Goal: Contribute content: Contribute content

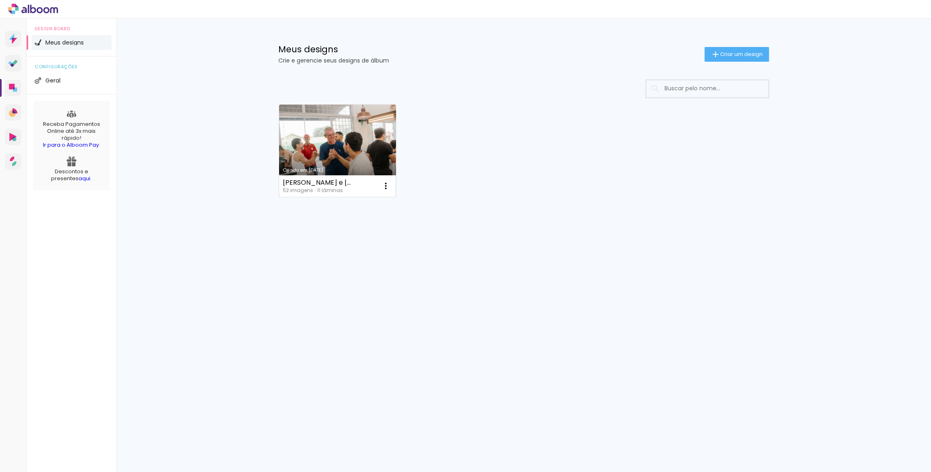
click at [327, 143] on link "Criado em [DATE]" at bounding box center [337, 151] width 117 height 92
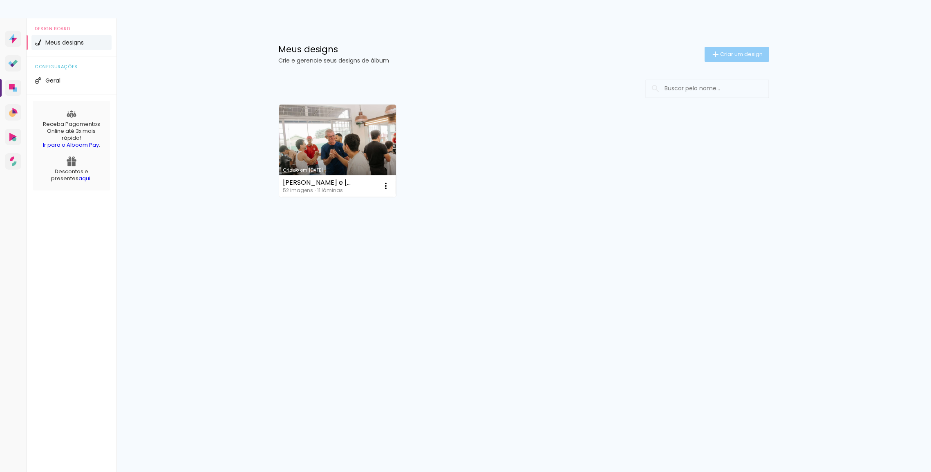
click at [741, 53] on span "Criar um design" at bounding box center [741, 53] width 42 height 5
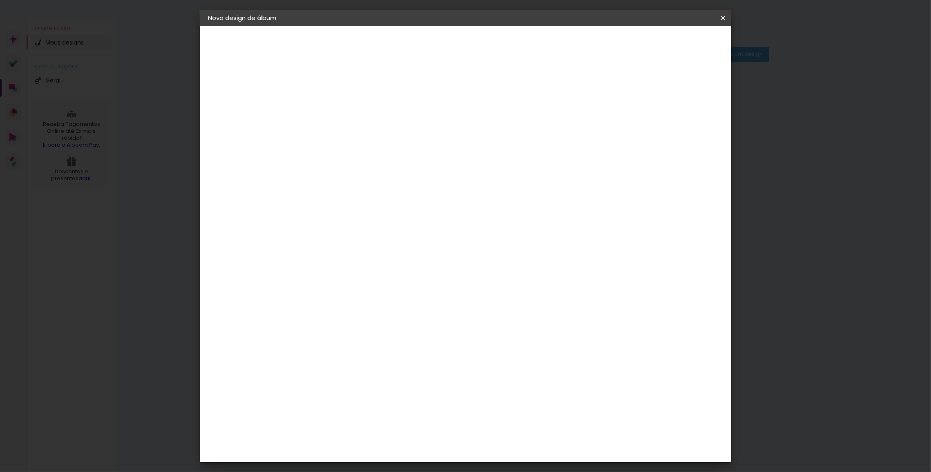
click at [342, 107] on input at bounding box center [342, 109] width 0 height 13
type input "Nayara e [PERSON_NAME]"
type paper-input "Nayara e [PERSON_NAME]"
click at [425, 41] on paper-button "Avançar" at bounding box center [405, 43] width 40 height 14
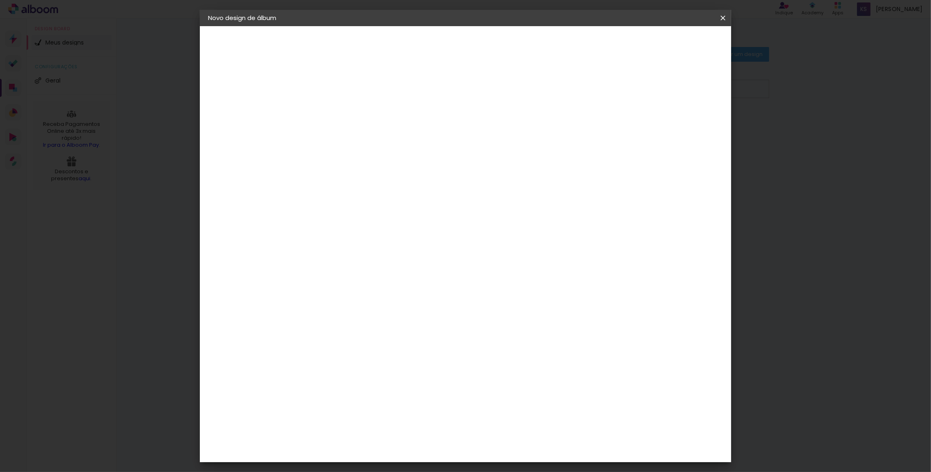
click at [354, 400] on div "Clan Color" at bounding box center [345, 406] width 18 height 13
click at [494, 41] on paper-button "Avançar" at bounding box center [474, 43] width 40 height 14
click at [397, 324] on span "30 × 30" at bounding box center [378, 332] width 38 height 17
click at [0, 0] on slot "Avançar" at bounding box center [0, 0] width 0 height 0
click at [0, 0] on slot "Mostrar sangria" at bounding box center [0, 0] width 0 height 0
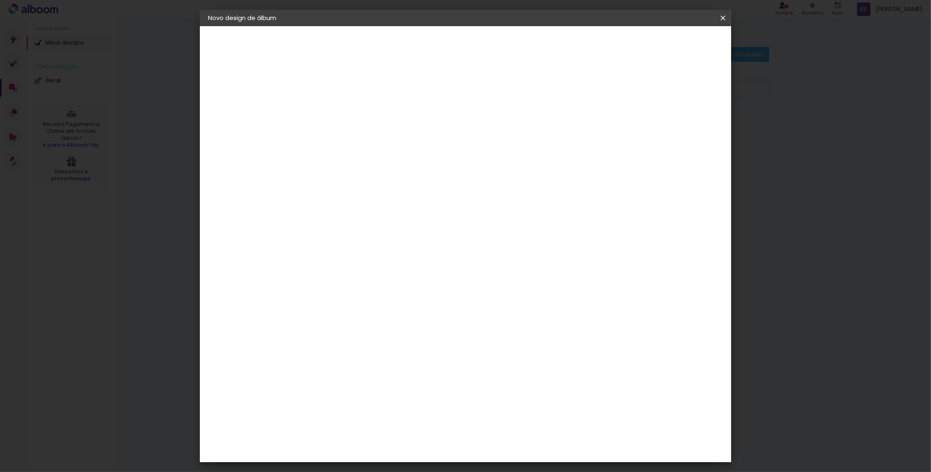
type paper-checkbox "on"
click at [672, 45] on span "Iniciar design" at bounding box center [653, 43] width 37 height 6
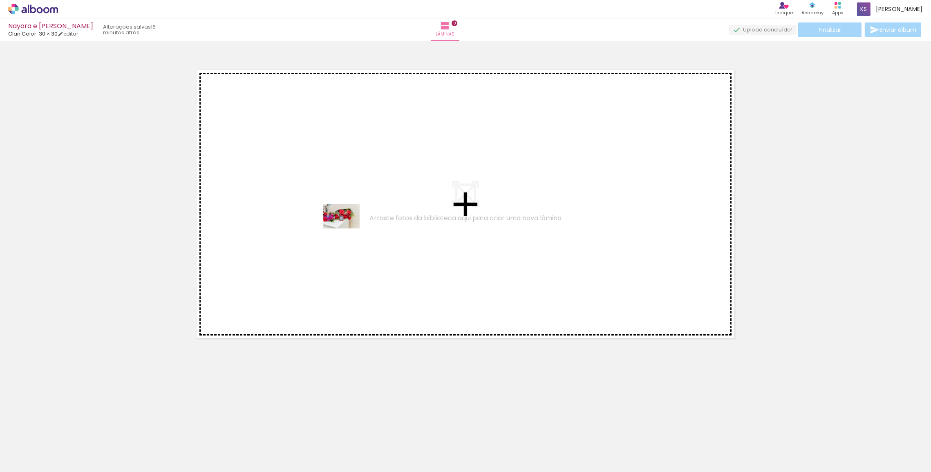
drag, startPoint x: 79, startPoint y: 452, endPoint x: 347, endPoint y: 228, distance: 349.2
click at [347, 228] on quentale-workspace at bounding box center [465, 236] width 931 height 472
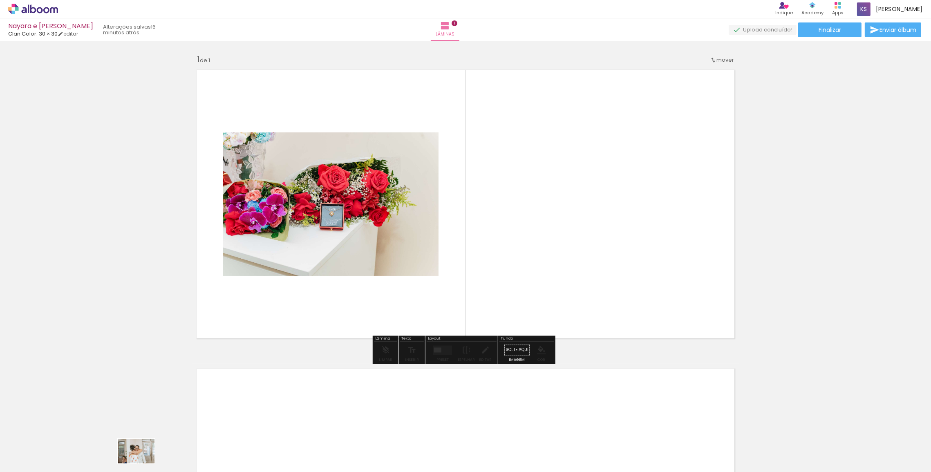
drag, startPoint x: 126, startPoint y: 451, endPoint x: 140, endPoint y: 463, distance: 18.8
click at [140, 458] on div at bounding box center [127, 444] width 40 height 27
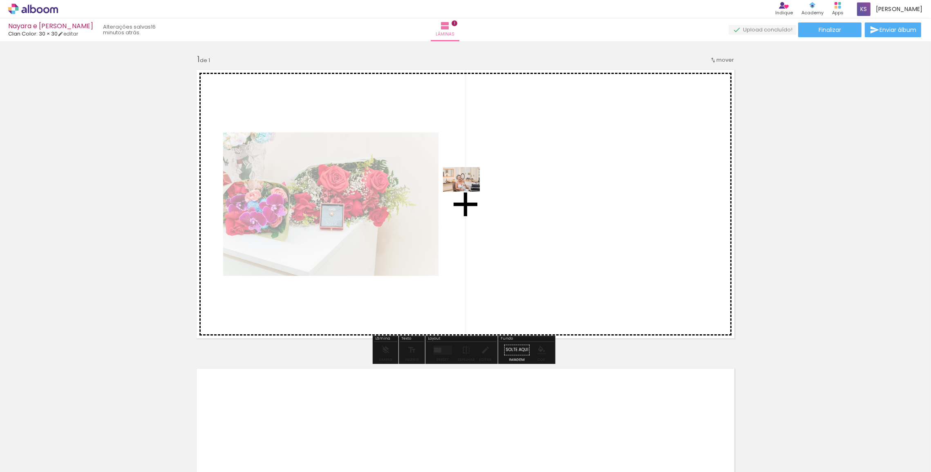
drag, startPoint x: 181, startPoint y: 454, endPoint x: 467, endPoint y: 192, distance: 388.3
click at [467, 192] on quentale-workspace at bounding box center [465, 236] width 931 height 472
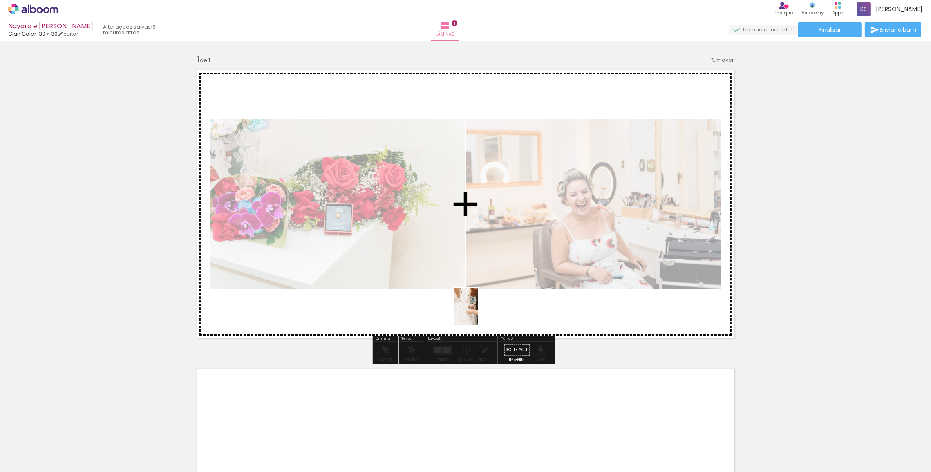
drag, startPoint x: 227, startPoint y: 462, endPoint x: 478, endPoint y: 312, distance: 292.1
click at [478, 312] on quentale-workspace at bounding box center [465, 236] width 931 height 472
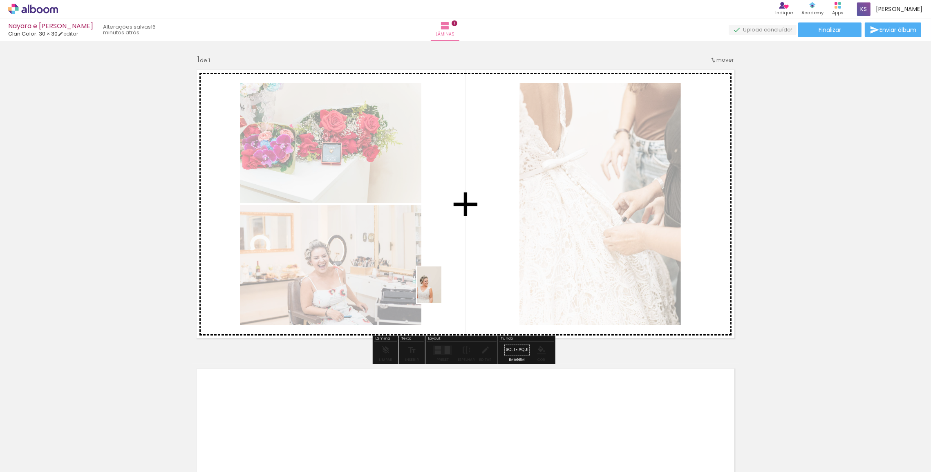
drag, startPoint x: 317, startPoint y: 459, endPoint x: 441, endPoint y: 291, distance: 208.6
click at [441, 291] on quentale-workspace at bounding box center [465, 236] width 931 height 472
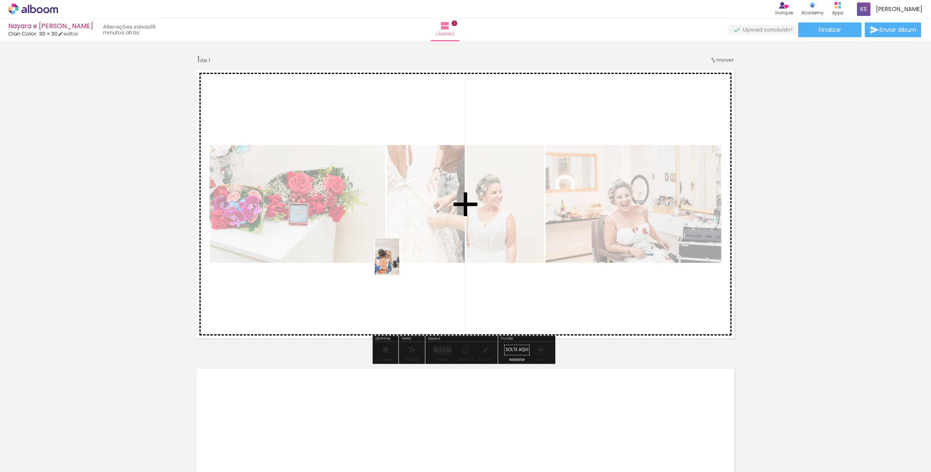
drag, startPoint x: 353, startPoint y: 459, endPoint x: 399, endPoint y: 263, distance: 201.5
click at [399, 263] on quentale-workspace at bounding box center [465, 236] width 931 height 472
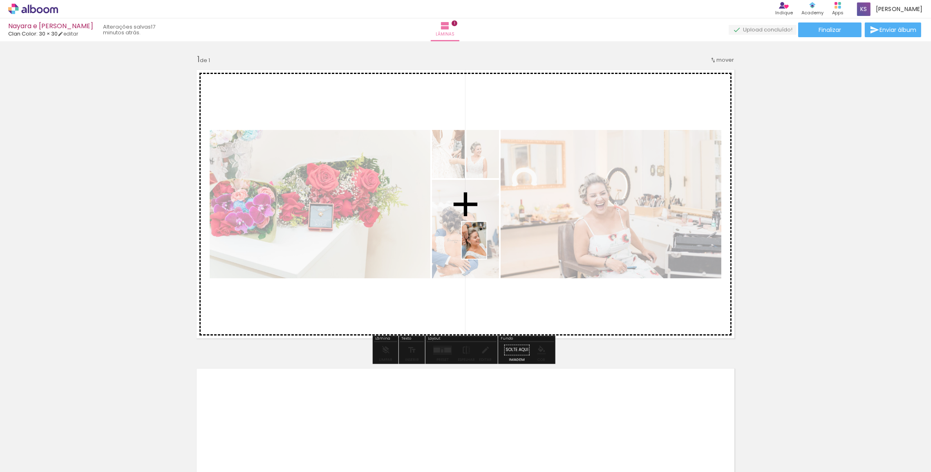
drag, startPoint x: 410, startPoint y: 453, endPoint x: 486, endPoint y: 246, distance: 220.6
click at [486, 246] on quentale-workspace at bounding box center [465, 236] width 931 height 472
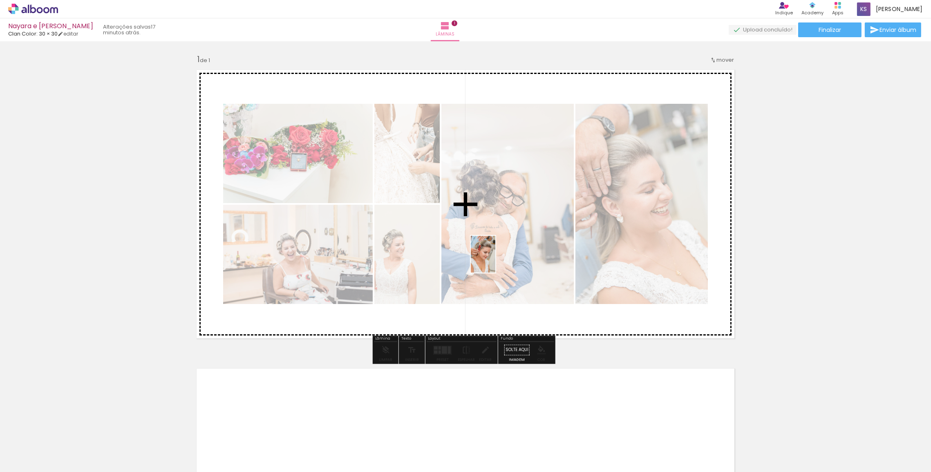
drag, startPoint x: 458, startPoint y: 455, endPoint x: 495, endPoint y: 260, distance: 198.8
click at [495, 260] on quentale-workspace at bounding box center [465, 236] width 931 height 472
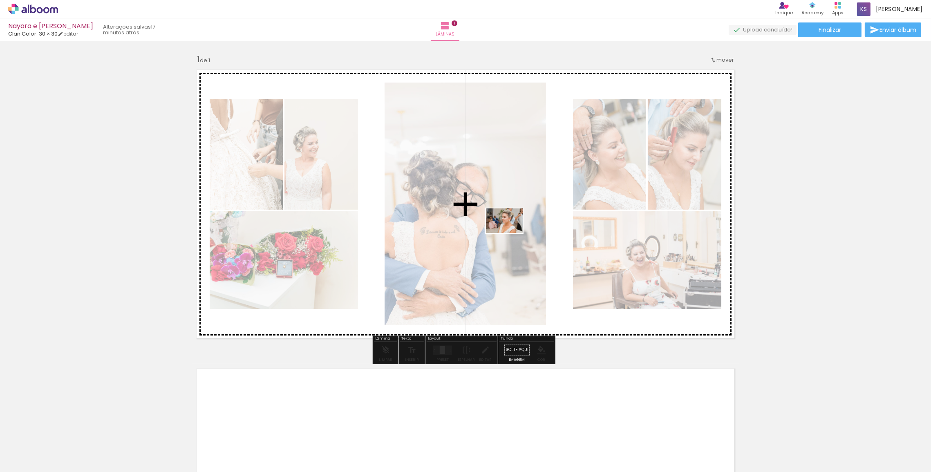
drag, startPoint x: 498, startPoint y: 449, endPoint x: 510, endPoint y: 233, distance: 216.0
click at [510, 233] on quentale-workspace at bounding box center [465, 236] width 931 height 472
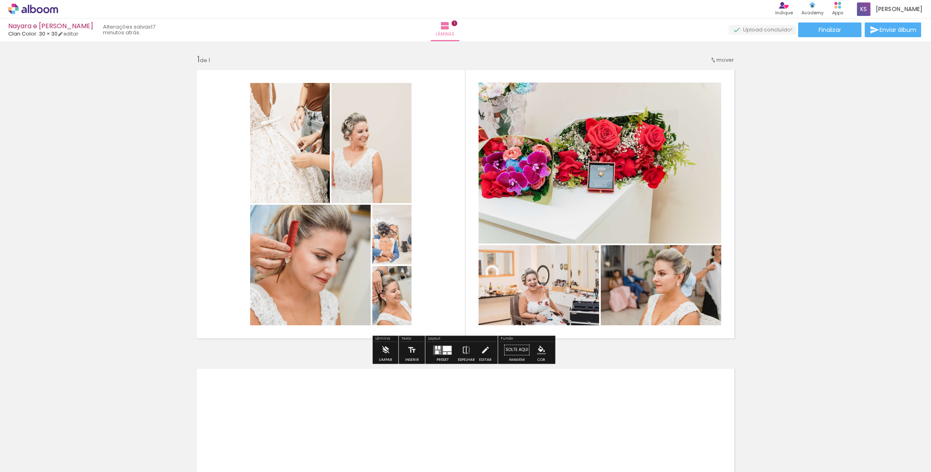
click at [445, 355] on div at bounding box center [442, 350] width 22 height 16
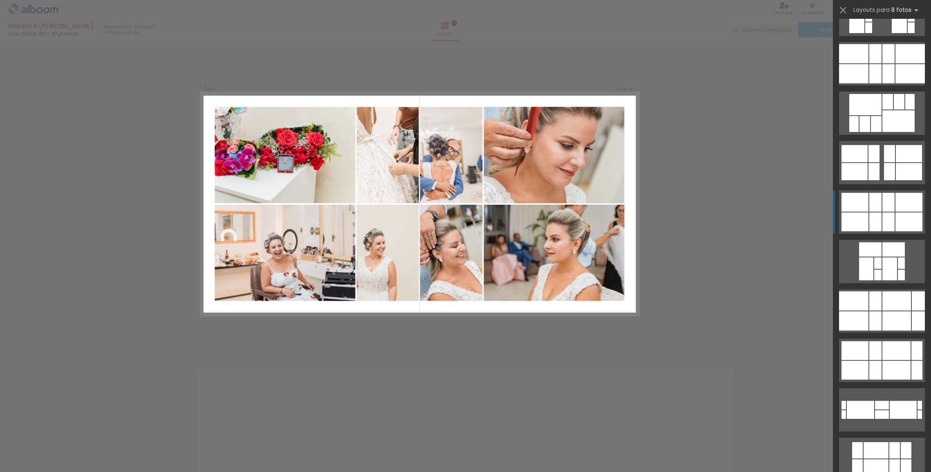
scroll to position [520, 0]
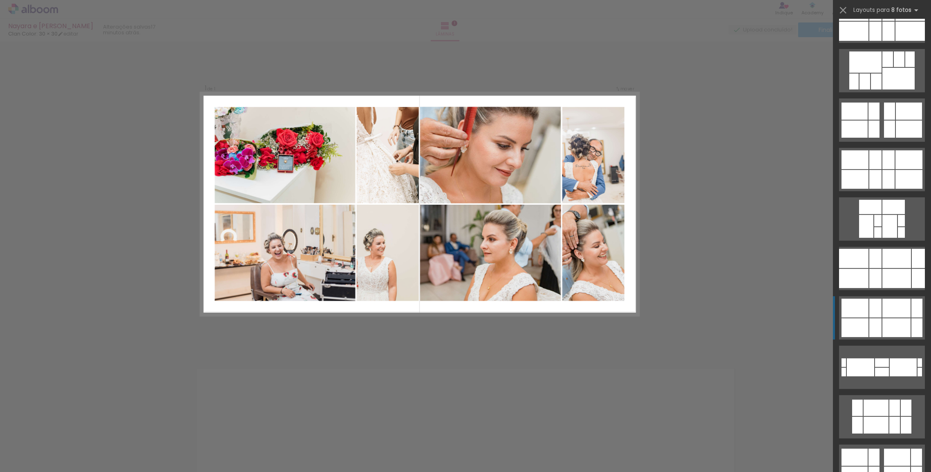
click at [875, 315] on div at bounding box center [875, 308] width 12 height 19
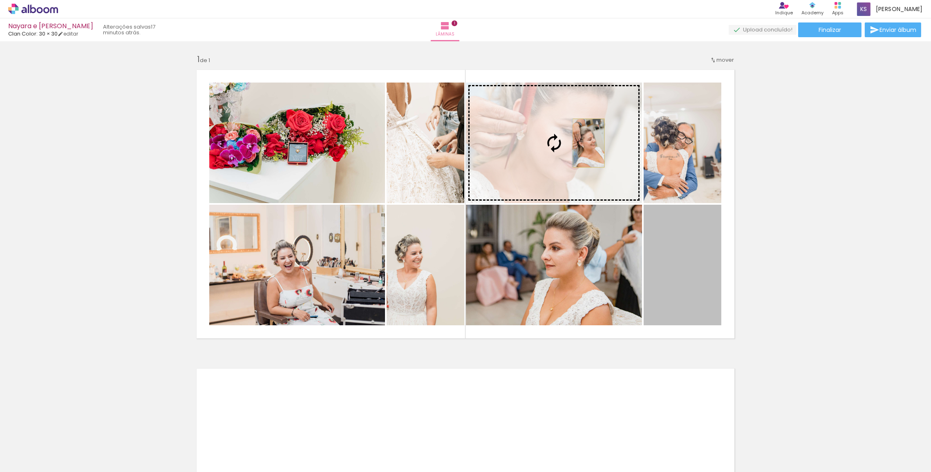
drag, startPoint x: 695, startPoint y: 278, endPoint x: 586, endPoint y: 143, distance: 173.7
click at [0, 0] on slot at bounding box center [0, 0] width 0 height 0
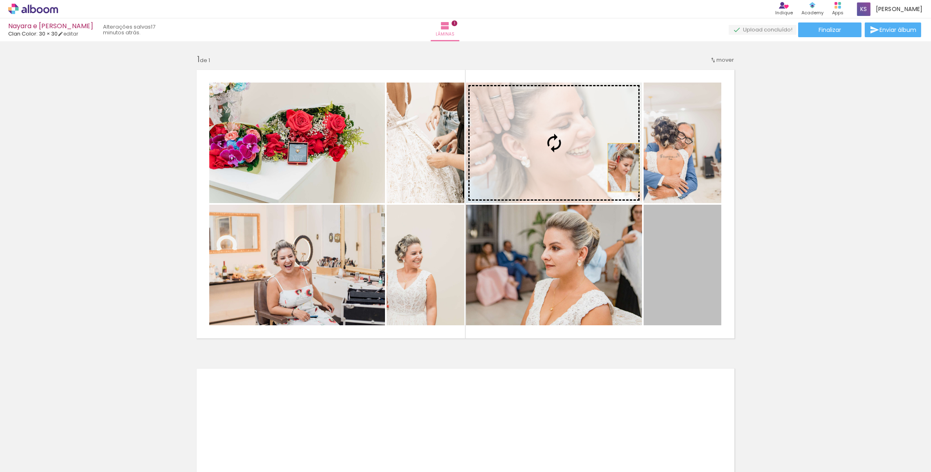
drag, startPoint x: 680, startPoint y: 277, endPoint x: 621, endPoint y: 167, distance: 124.8
click at [0, 0] on slot at bounding box center [0, 0] width 0 height 0
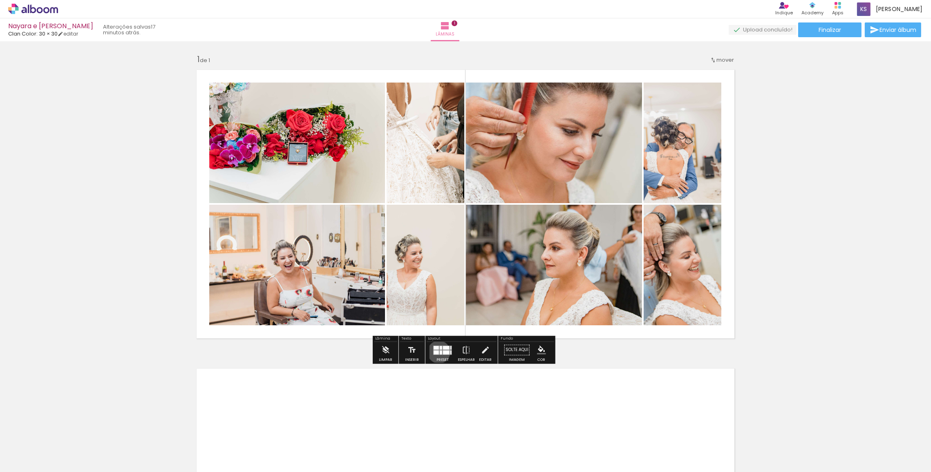
click at [437, 351] on quentale-layouter at bounding box center [442, 349] width 19 height 9
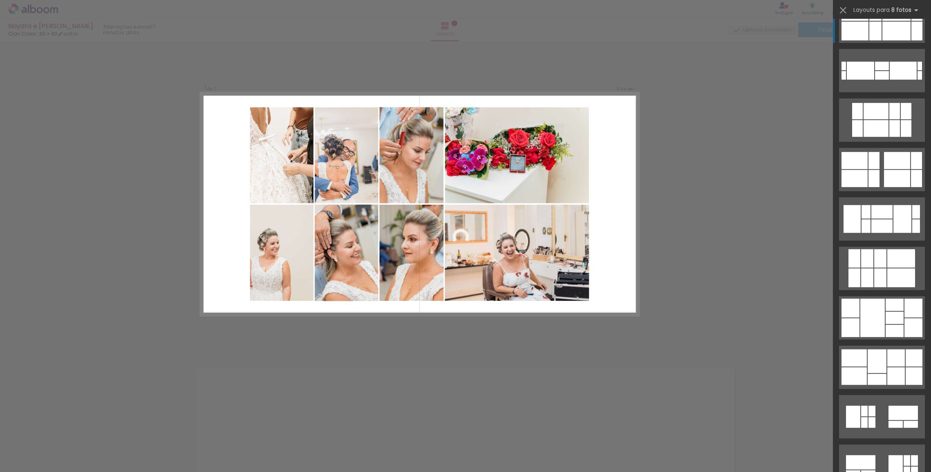
scroll to position [828, 0]
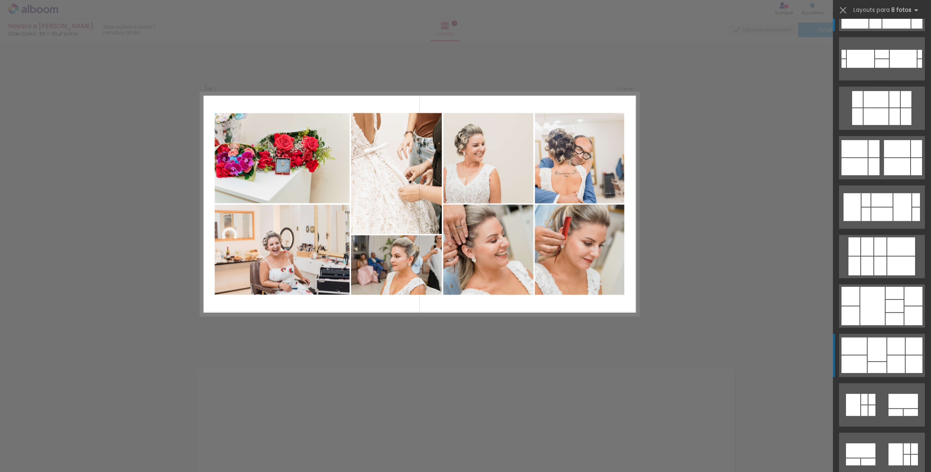
click at [877, 348] on div at bounding box center [876, 349] width 19 height 24
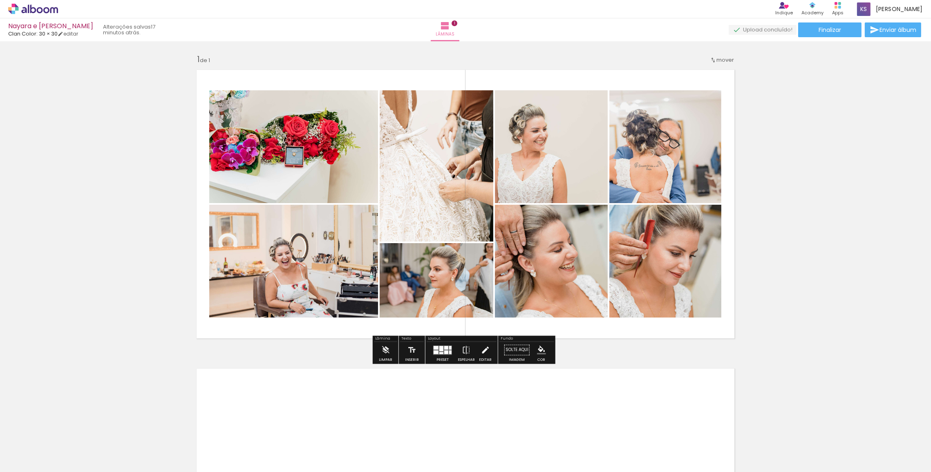
click at [488, 350] on paper-button "Editar" at bounding box center [485, 352] width 17 height 21
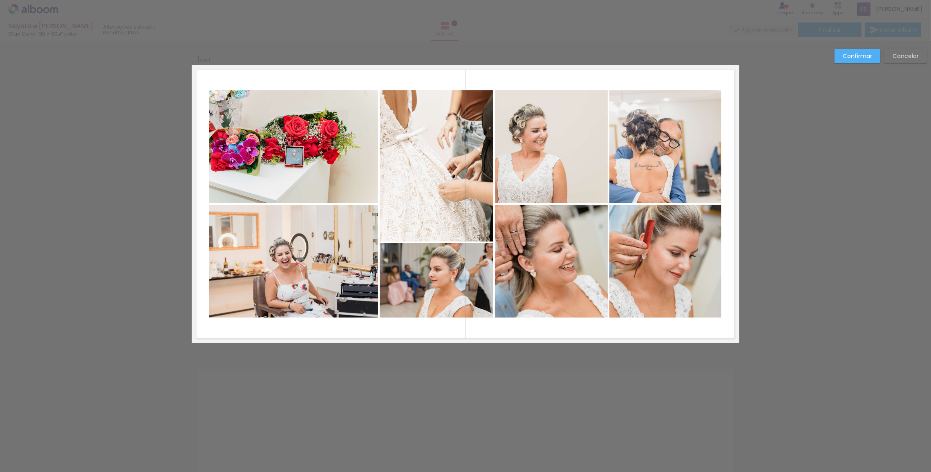
click at [330, 143] on quentale-photo at bounding box center [293, 146] width 169 height 113
click at [334, 279] on quentale-photo at bounding box center [293, 261] width 169 height 113
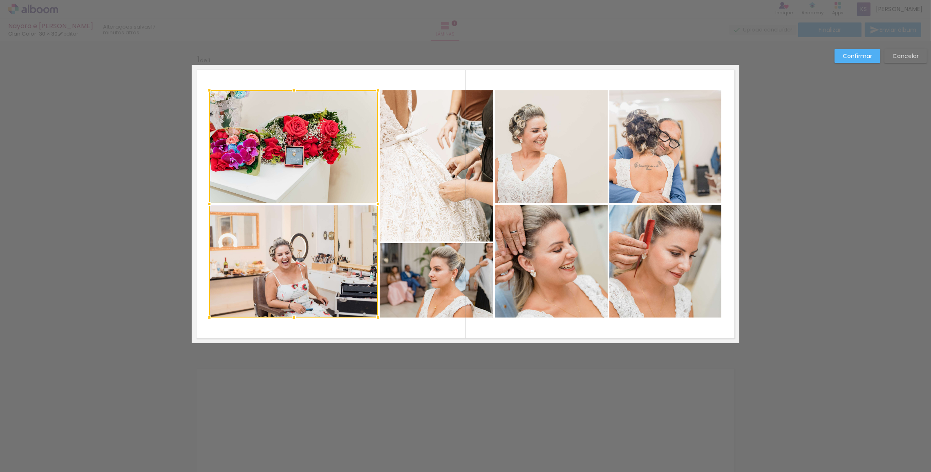
click at [435, 195] on quentale-photo at bounding box center [436, 165] width 114 height 151
click at [437, 259] on div at bounding box center [351, 203] width 284 height 227
click at [547, 154] on quentale-photo at bounding box center [551, 146] width 113 height 113
click at [552, 272] on div at bounding box center [408, 203] width 398 height 227
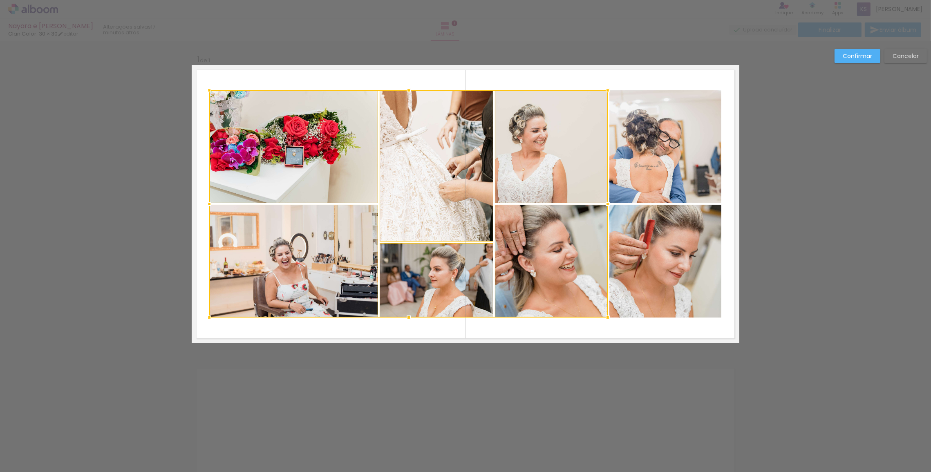
click at [639, 152] on quentale-photo at bounding box center [665, 146] width 112 height 113
click at [652, 257] on div at bounding box center [465, 203] width 512 height 227
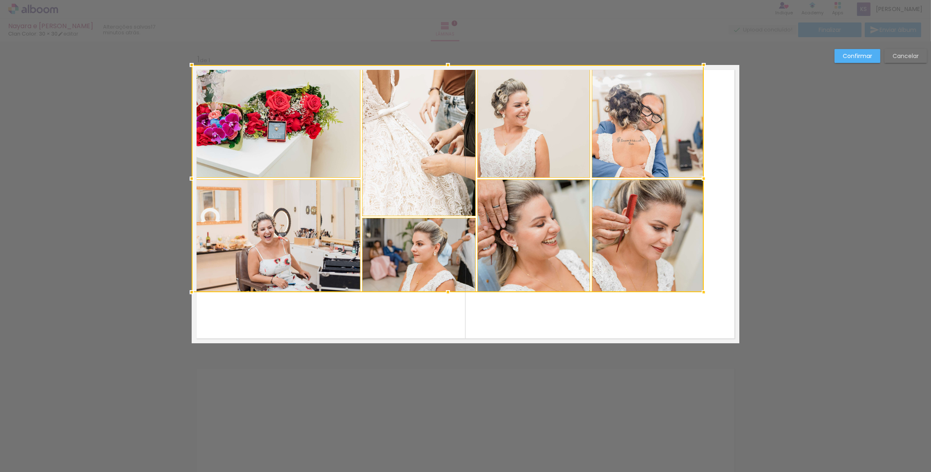
drag, startPoint x: 430, startPoint y: 192, endPoint x: 350, endPoint y: 116, distance: 109.8
click at [350, 116] on div at bounding box center [448, 178] width 512 height 227
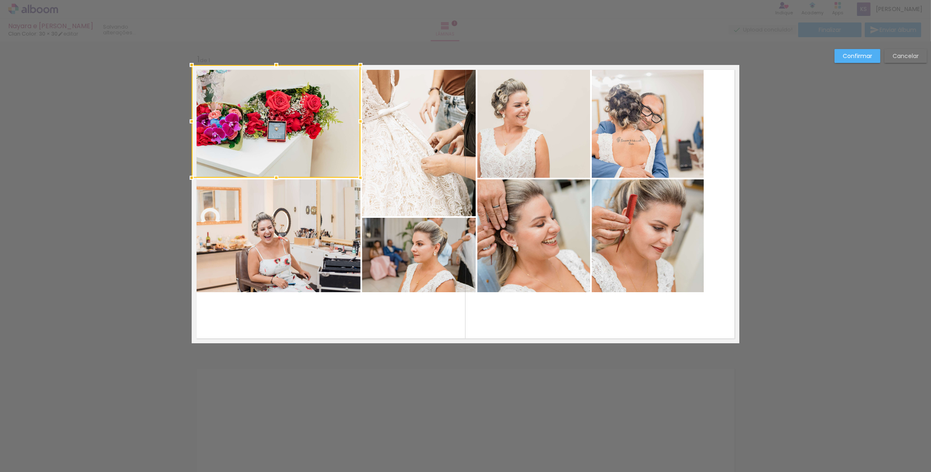
click at [312, 121] on div at bounding box center [276, 121] width 169 height 113
click at [310, 211] on quentale-photo at bounding box center [276, 235] width 169 height 113
click at [386, 159] on quentale-photo at bounding box center [419, 140] width 114 height 151
click at [428, 275] on div at bounding box center [334, 178] width 284 height 227
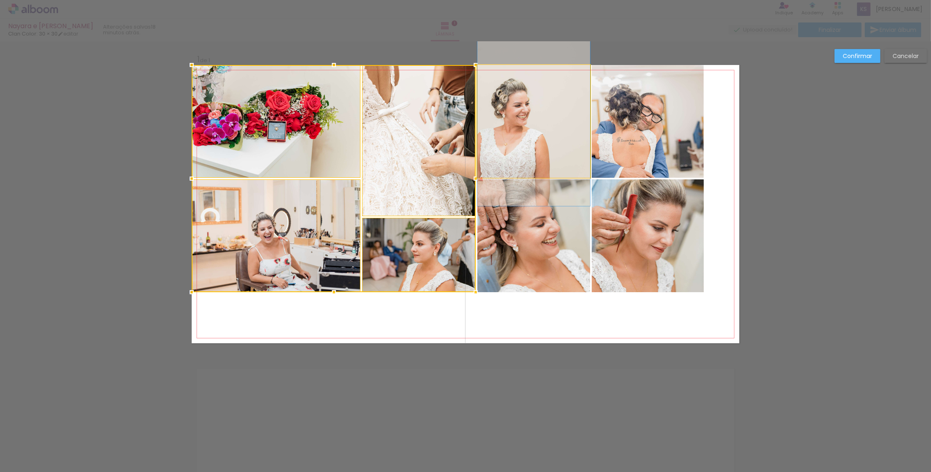
click at [516, 173] on quentale-photo at bounding box center [533, 121] width 113 height 113
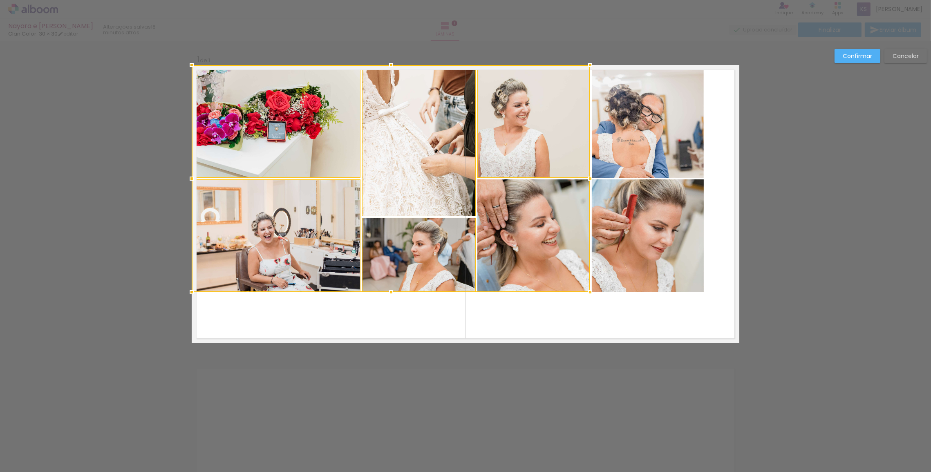
click at [513, 217] on div at bounding box center [391, 178] width 398 height 227
click at [624, 148] on quentale-photo at bounding box center [648, 121] width 112 height 113
click at [633, 246] on div at bounding box center [448, 178] width 512 height 227
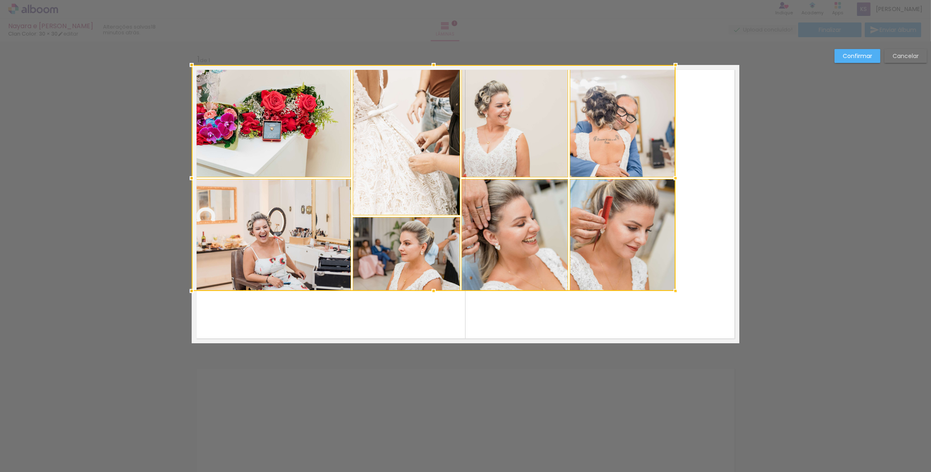
drag, startPoint x: 702, startPoint y: 294, endPoint x: 792, endPoint y: 388, distance: 130.0
click at [792, 388] on div "Inserir lâmina 1 de 1 Confirmar Cancelar" at bounding box center [465, 349] width 931 height 617
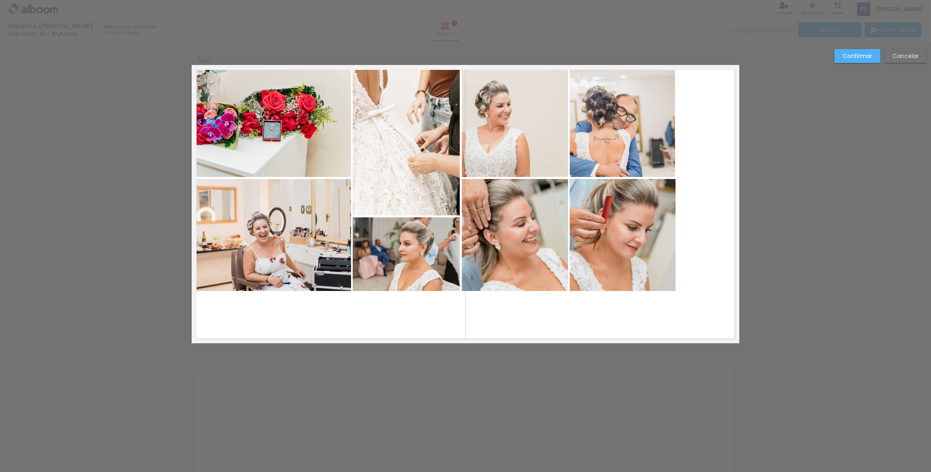
click at [336, 154] on quentale-photo at bounding box center [271, 121] width 159 height 112
click at [331, 227] on quentale-photo at bounding box center [271, 235] width 159 height 112
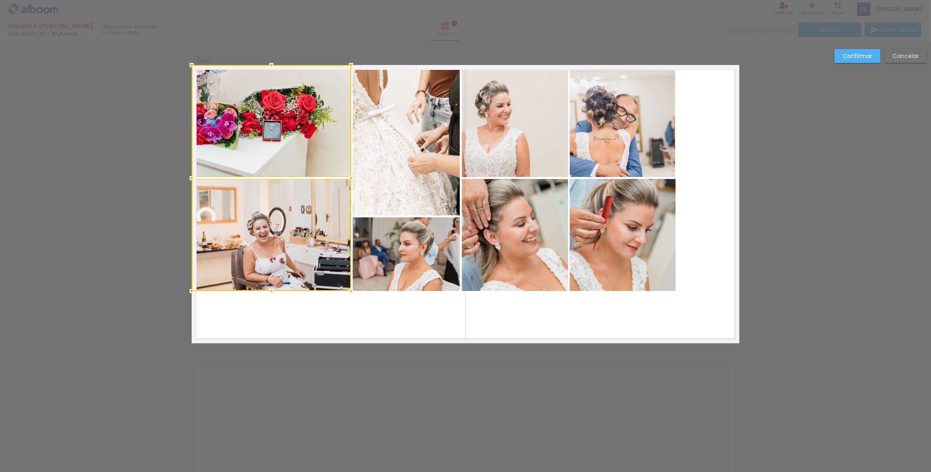
click at [405, 181] on quentale-photo at bounding box center [406, 140] width 107 height 150
click at [414, 273] on div at bounding box center [326, 178] width 268 height 226
click at [497, 155] on quentale-photo at bounding box center [515, 121] width 106 height 112
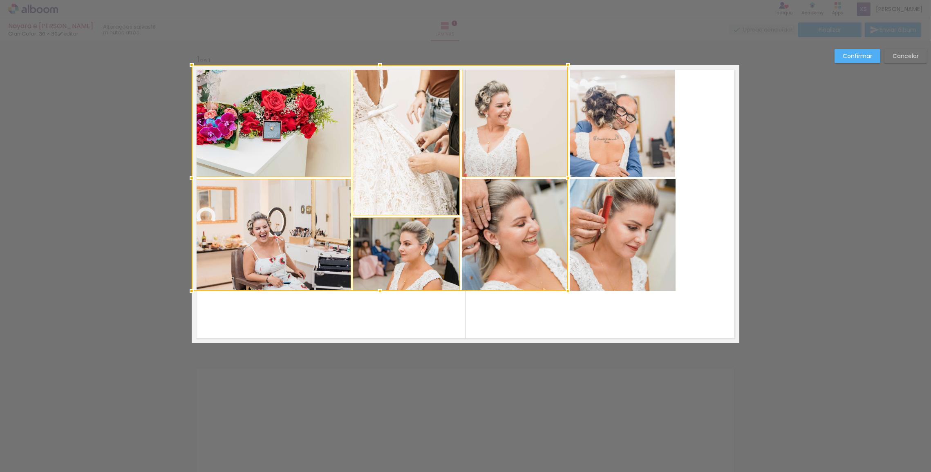
click at [502, 232] on div at bounding box center [380, 178] width 376 height 226
click at [624, 140] on quentale-photo at bounding box center [621, 121] width 105 height 112
click at [613, 244] on div at bounding box center [434, 178] width 484 height 226
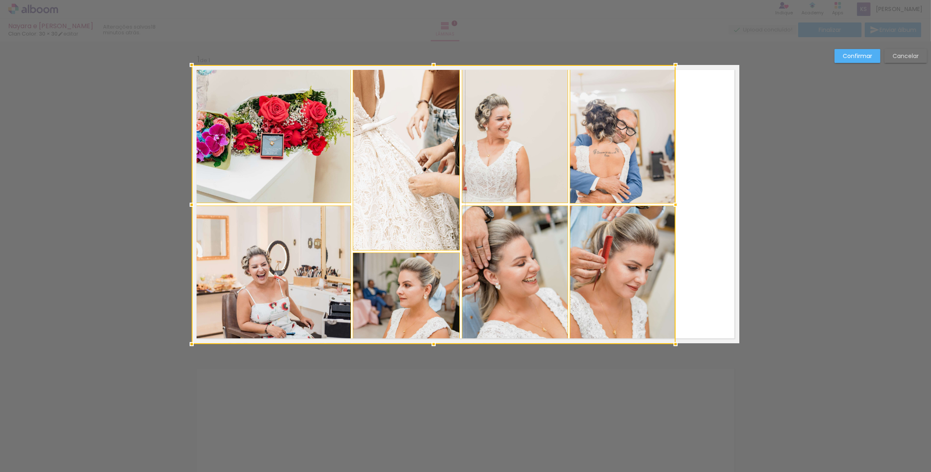
drag, startPoint x: 432, startPoint y: 290, endPoint x: 440, endPoint y: 298, distance: 11.3
click at [440, 298] on div at bounding box center [434, 204] width 484 height 279
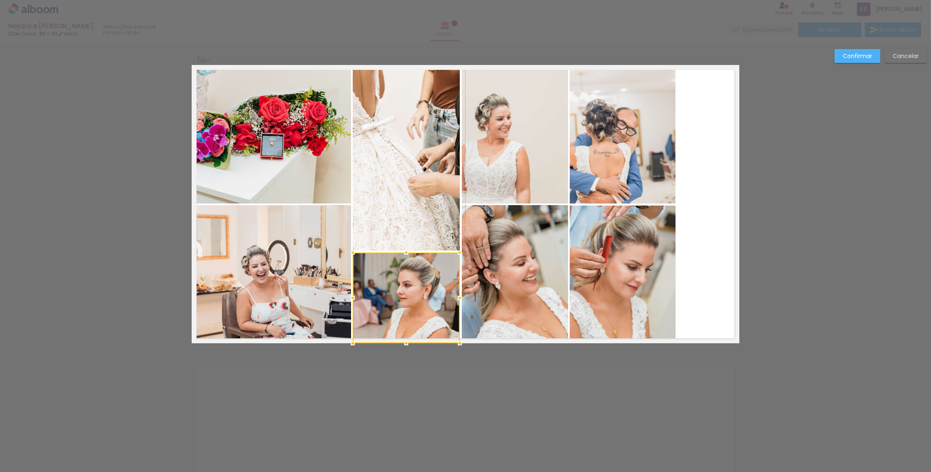
click at [313, 184] on quentale-photo at bounding box center [271, 134] width 159 height 138
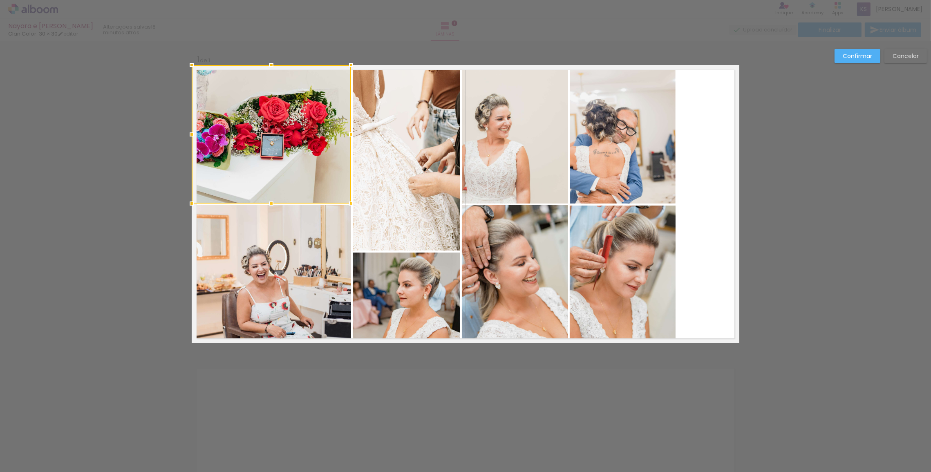
click at [324, 281] on quentale-photo at bounding box center [271, 274] width 159 height 138
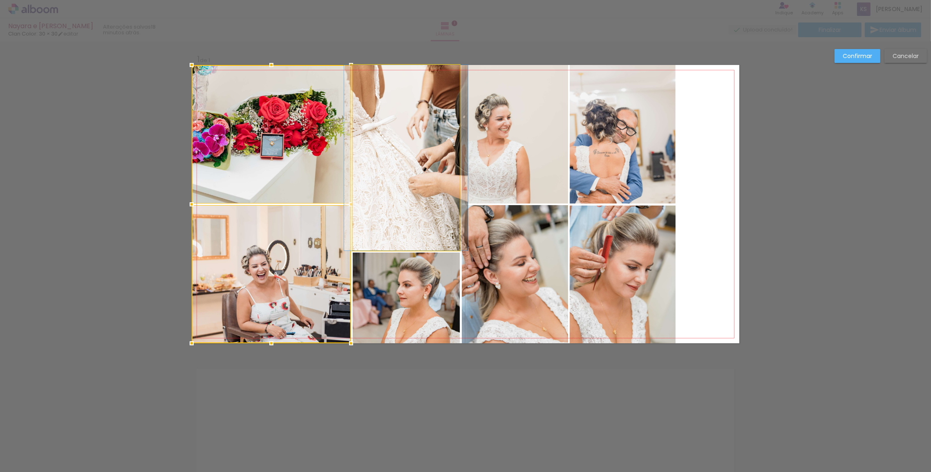
click at [395, 229] on quentale-photo at bounding box center [406, 157] width 107 height 185
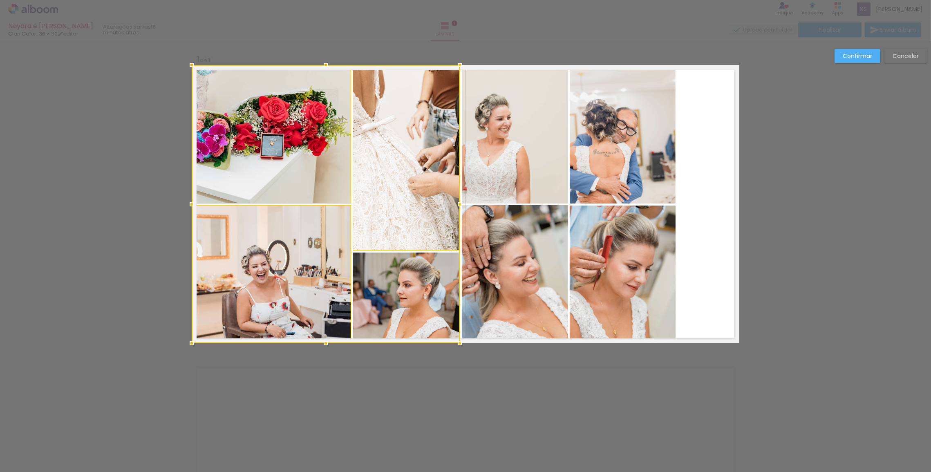
click at [389, 280] on div at bounding box center [326, 204] width 268 height 278
click at [482, 185] on quentale-photo at bounding box center [515, 134] width 106 height 138
click at [483, 248] on div at bounding box center [380, 204] width 376 height 278
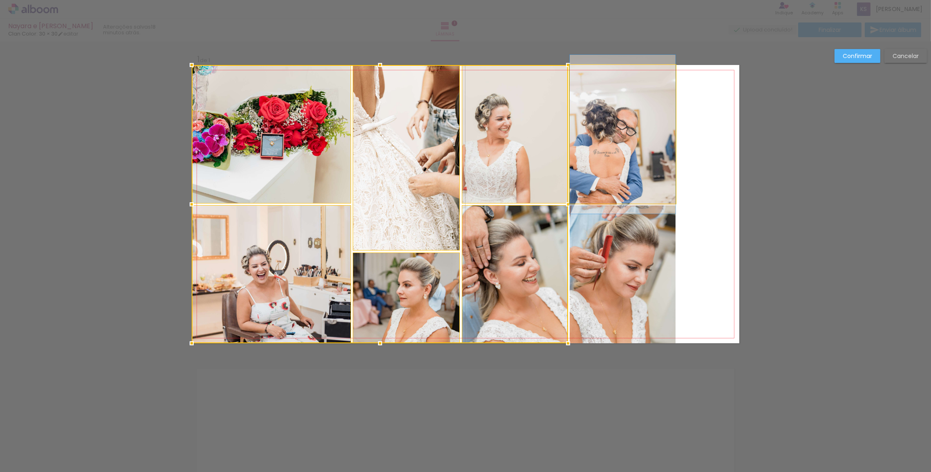
click at [583, 163] on quentale-photo at bounding box center [622, 134] width 106 height 138
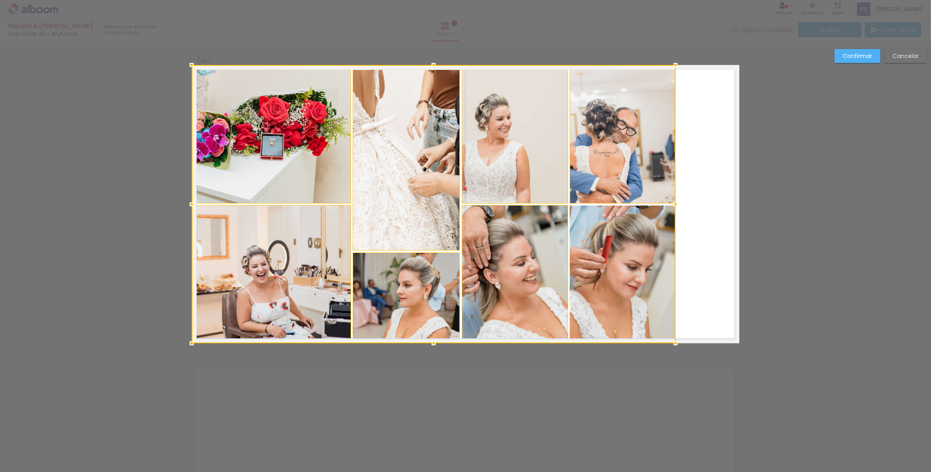
click at [587, 249] on div at bounding box center [434, 204] width 484 height 278
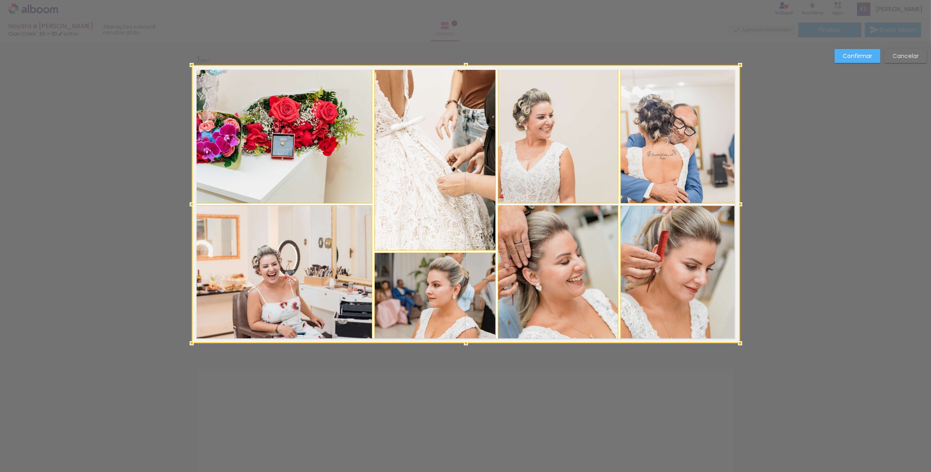
drag, startPoint x: 671, startPoint y: 207, endPoint x: 738, endPoint y: 206, distance: 66.6
click at [738, 206] on div at bounding box center [740, 204] width 16 height 16
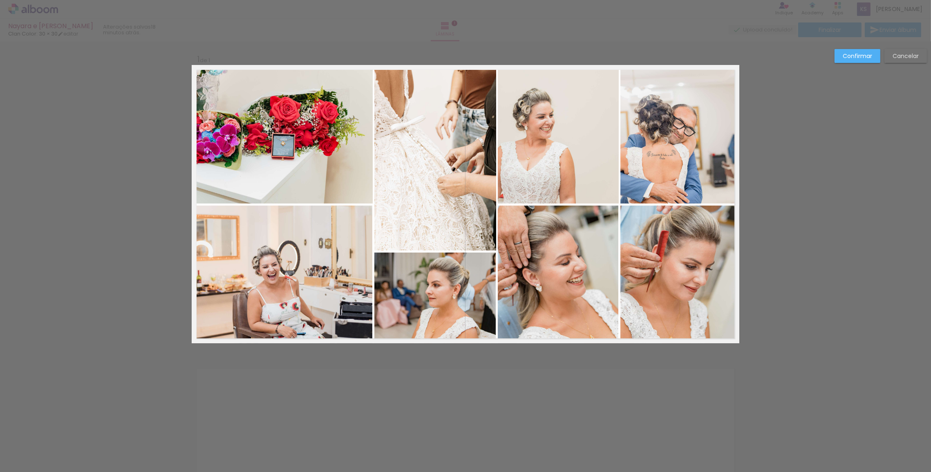
click at [844, 61] on paper-button "Confirmar" at bounding box center [857, 56] width 46 height 14
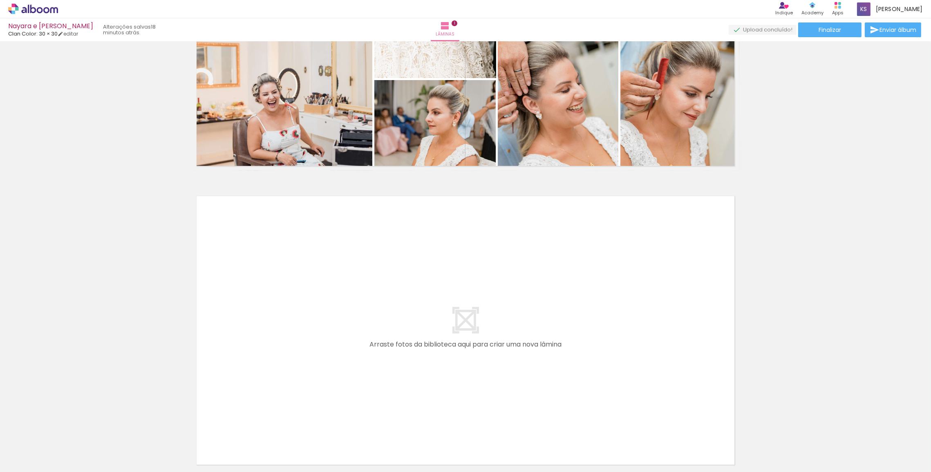
scroll to position [185, 0]
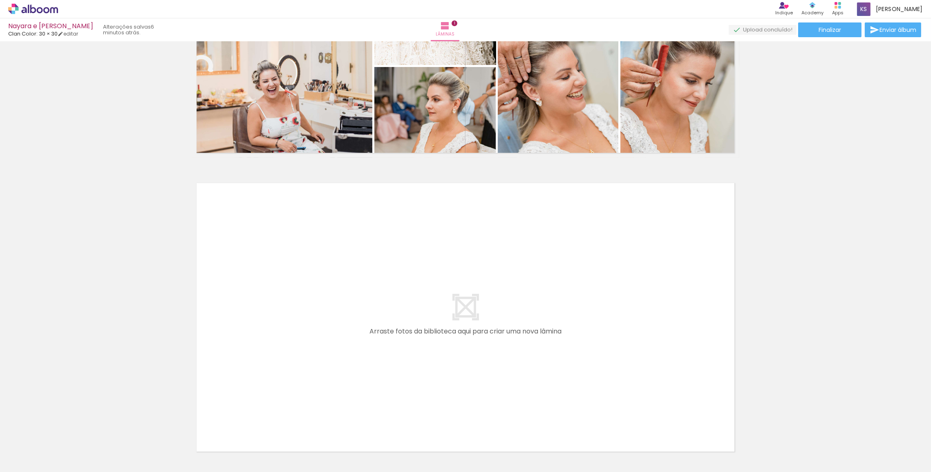
click at [728, 257] on quentale-layouter at bounding box center [465, 317] width 547 height 278
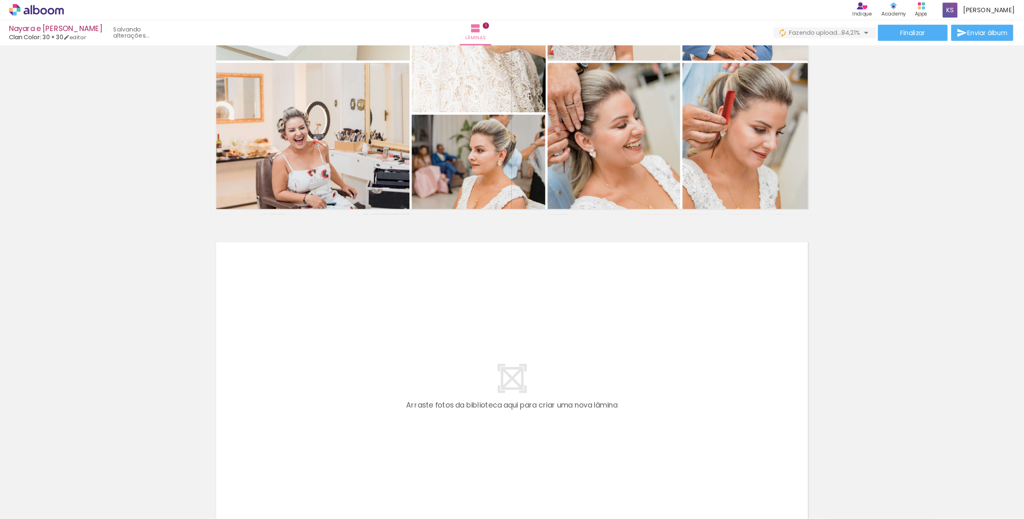
scroll to position [828, 0]
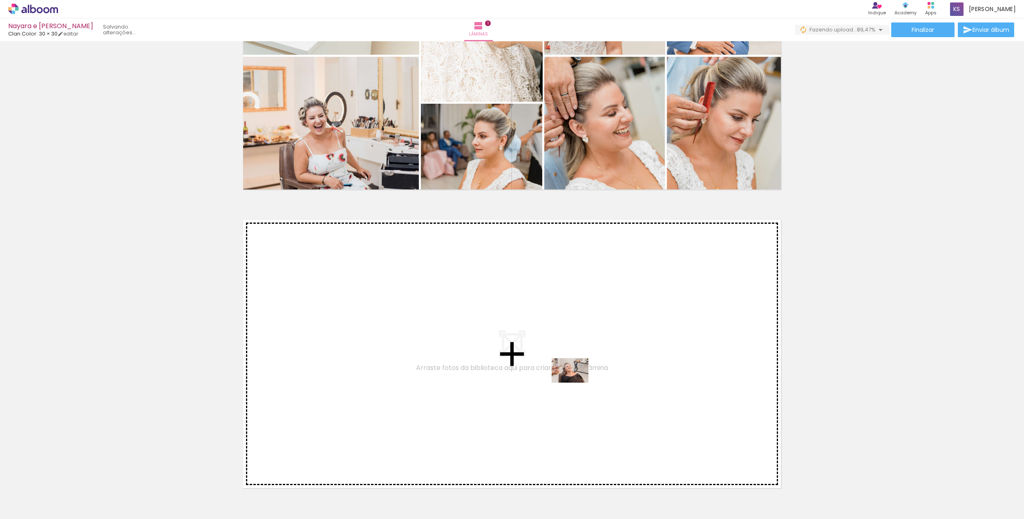
drag, startPoint x: 812, startPoint y: 495, endPoint x: 576, endPoint y: 383, distance: 261.1
click at [576, 383] on quentale-workspace at bounding box center [512, 259] width 1024 height 519
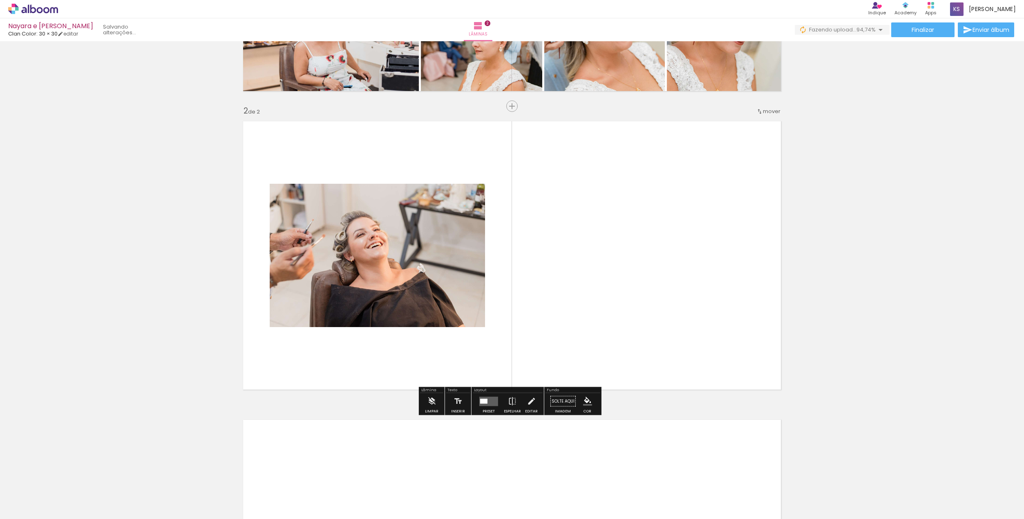
scroll to position [248, 0]
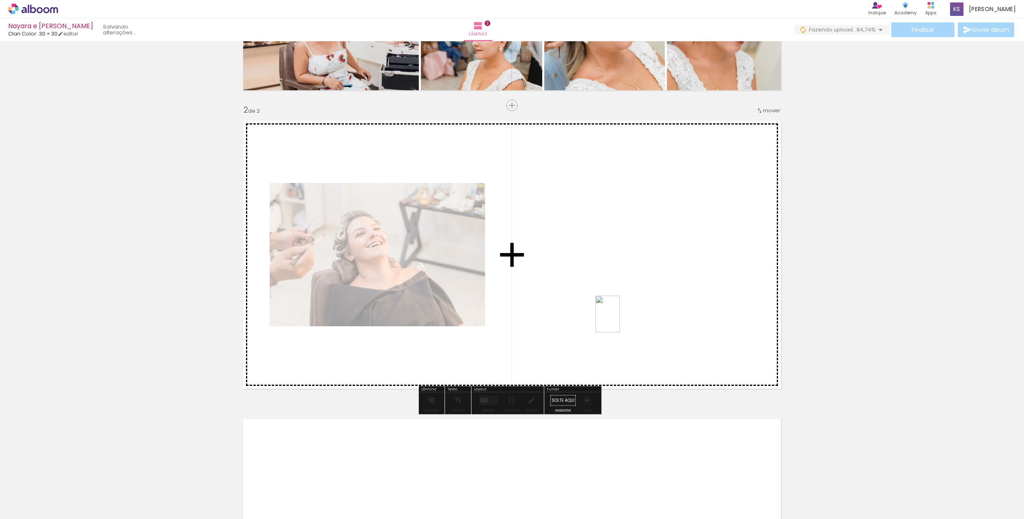
drag, startPoint x: 866, startPoint y: 493, endPoint x: 620, endPoint y: 320, distance: 300.3
click at [620, 320] on quentale-workspace at bounding box center [512, 259] width 1024 height 519
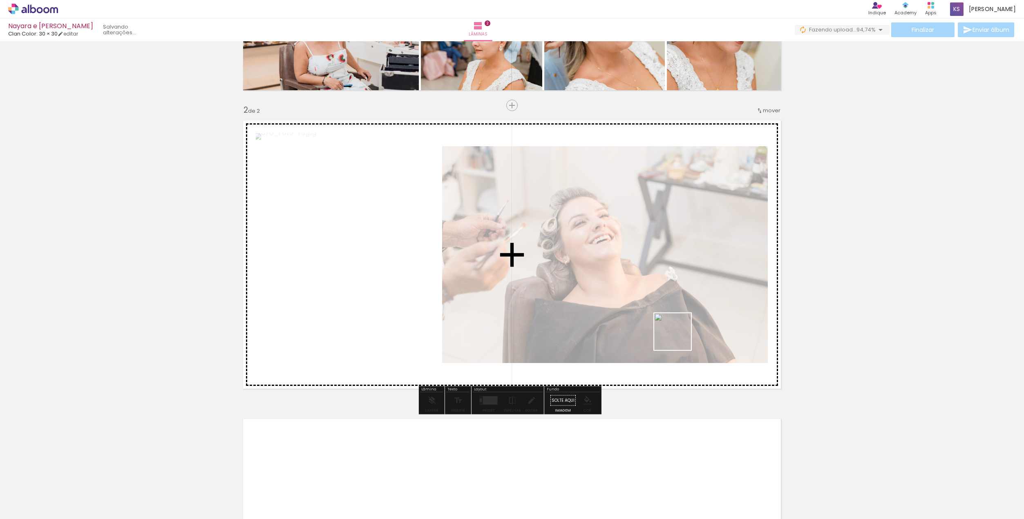
drag, startPoint x: 910, startPoint y: 502, endPoint x: 640, endPoint y: 310, distance: 331.5
click at [640, 310] on quentale-workspace at bounding box center [512, 259] width 1024 height 519
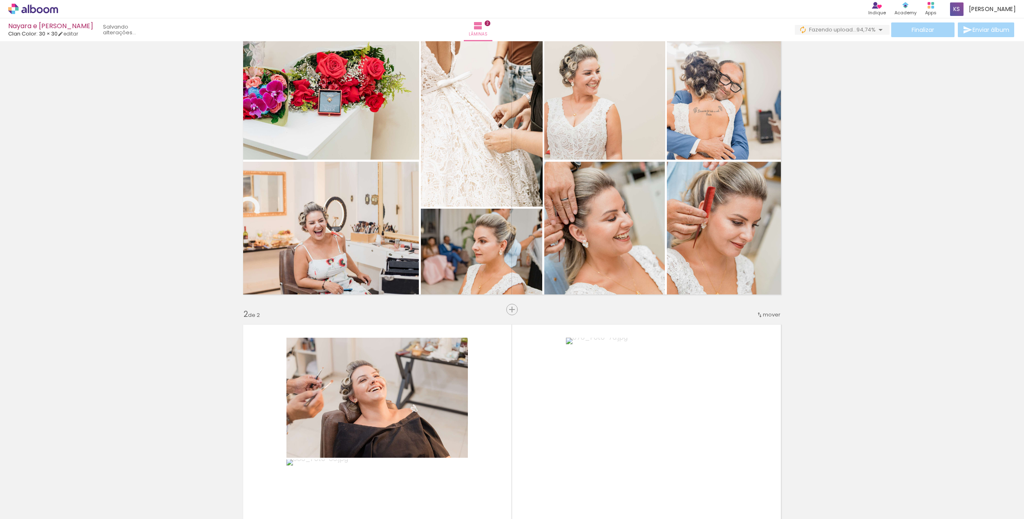
scroll to position [85, 0]
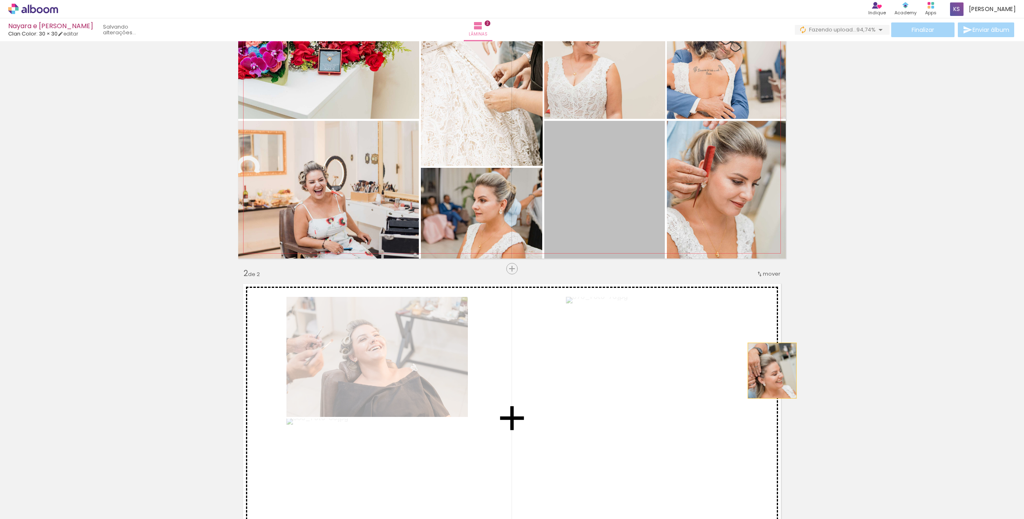
drag, startPoint x: 636, startPoint y: 208, endPoint x: 769, endPoint y: 371, distance: 210.2
click at [769, 371] on div "Inserir lâmina 1 de 2 Inserir lâmina 2 de 2" at bounding box center [512, 408] width 1024 height 896
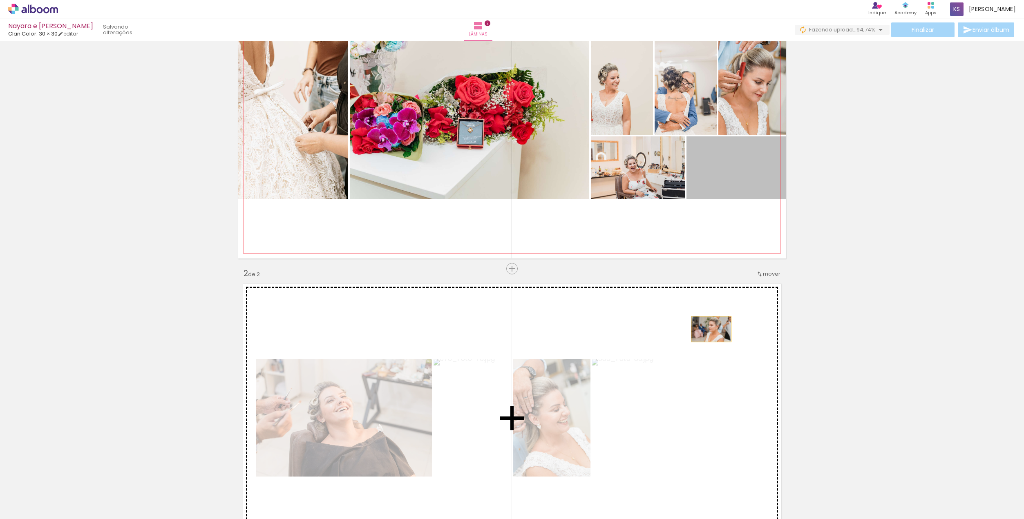
drag, startPoint x: 742, startPoint y: 189, endPoint x: 708, endPoint y: 329, distance: 144.6
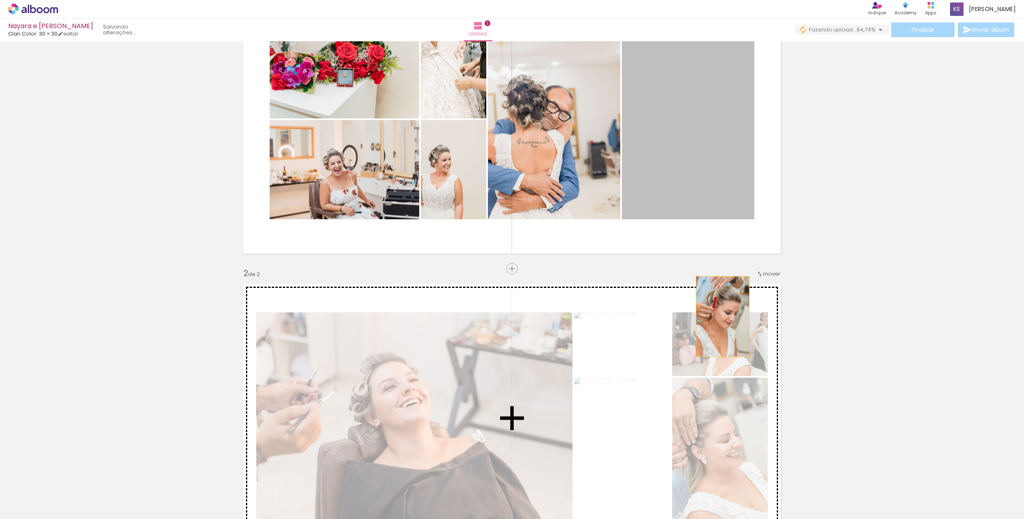
drag, startPoint x: 712, startPoint y: 115, endPoint x: 719, endPoint y: 317, distance: 201.5
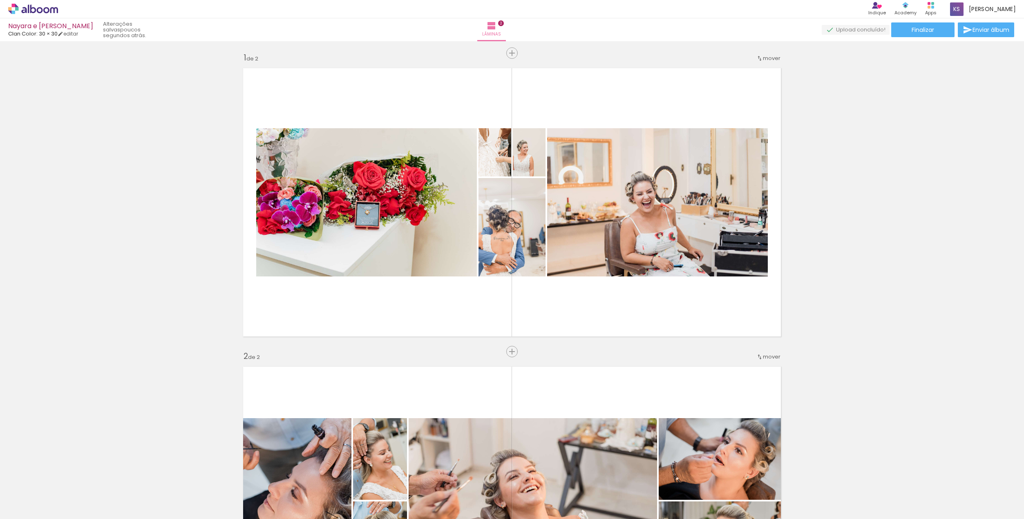
scroll to position [0, 0]
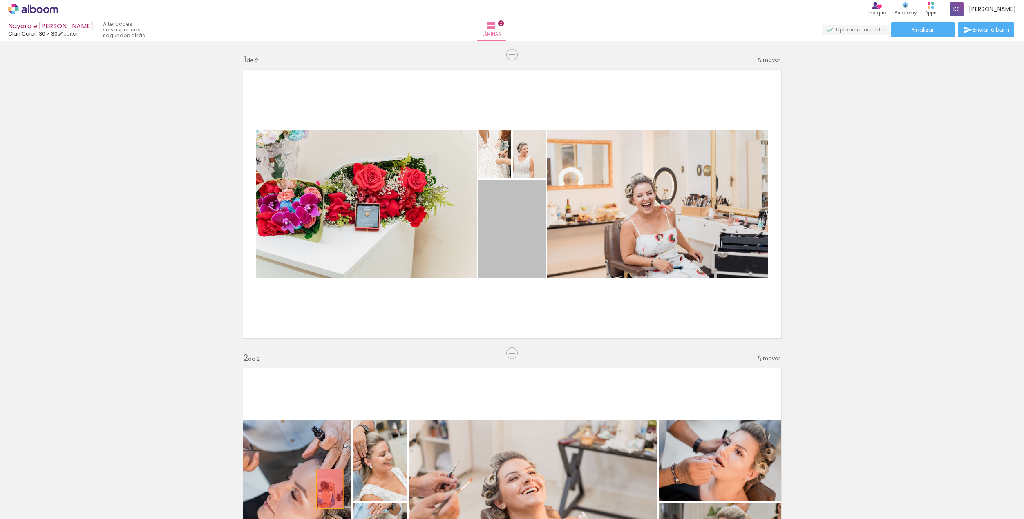
drag, startPoint x: 526, startPoint y: 257, endPoint x: 328, endPoint y: 490, distance: 306.0
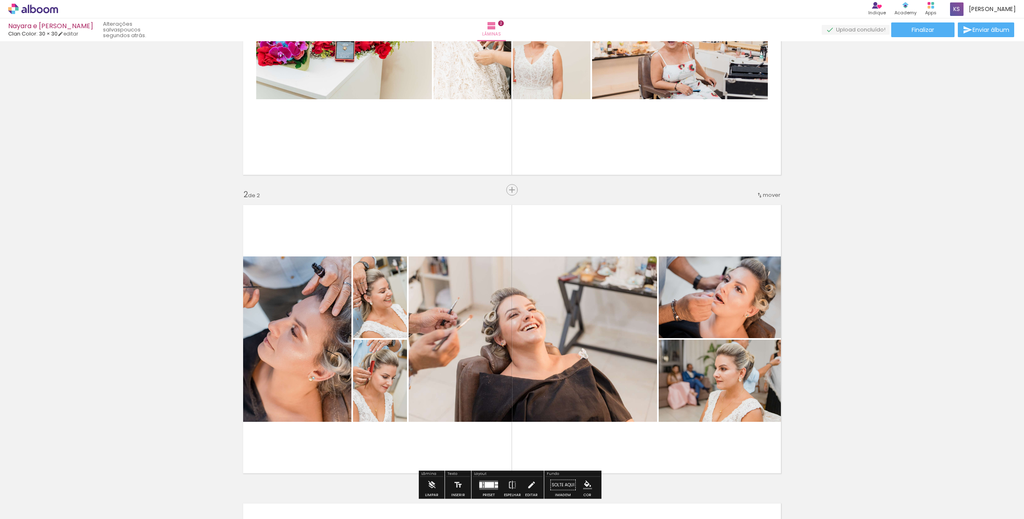
scroll to position [204, 0]
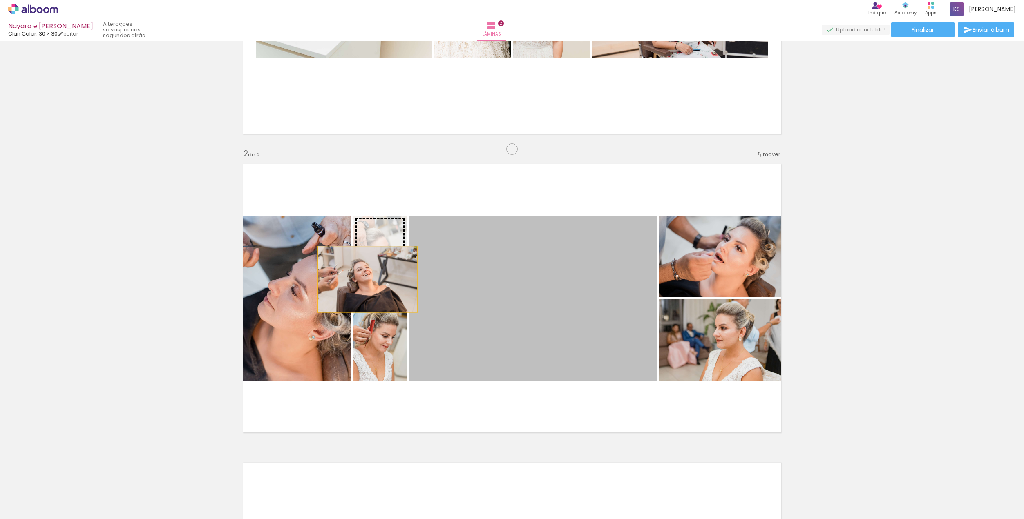
drag, startPoint x: 551, startPoint y: 300, endPoint x: 367, endPoint y: 279, distance: 185.8
click at [0, 0] on slot at bounding box center [0, 0] width 0 height 0
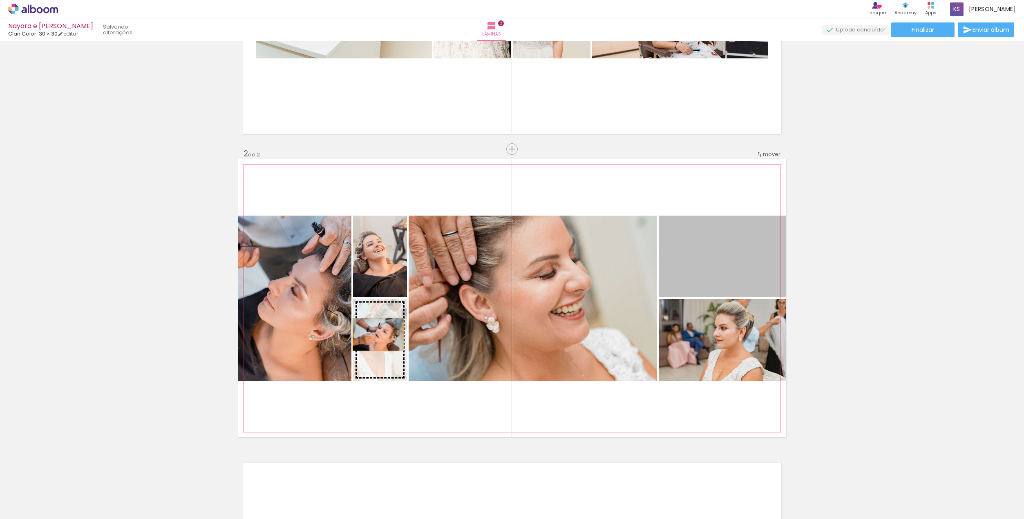
drag, startPoint x: 754, startPoint y: 262, endPoint x: 375, endPoint y: 335, distance: 385.5
click at [0, 0] on slot at bounding box center [0, 0] width 0 height 0
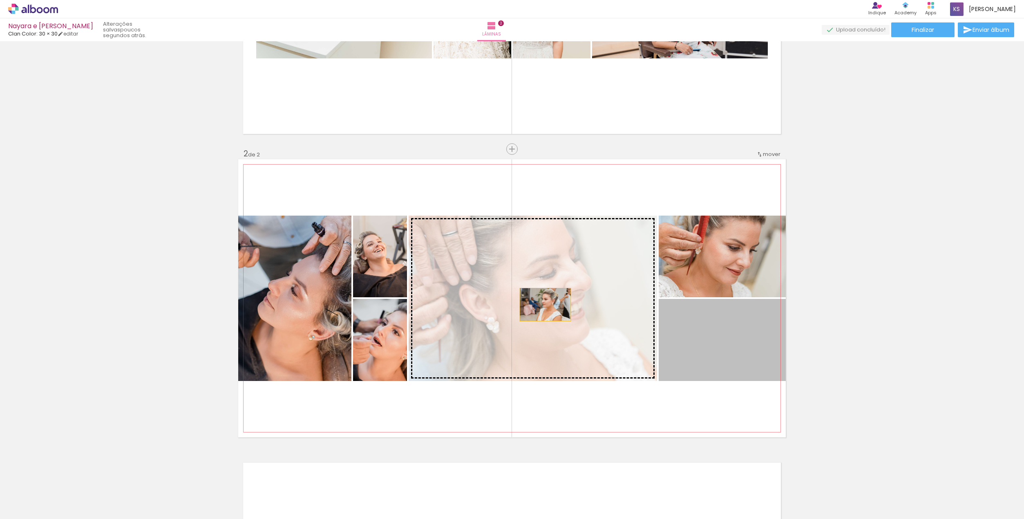
drag, startPoint x: 718, startPoint y: 339, endPoint x: 542, endPoint y: 305, distance: 178.9
click at [0, 0] on slot at bounding box center [0, 0] width 0 height 0
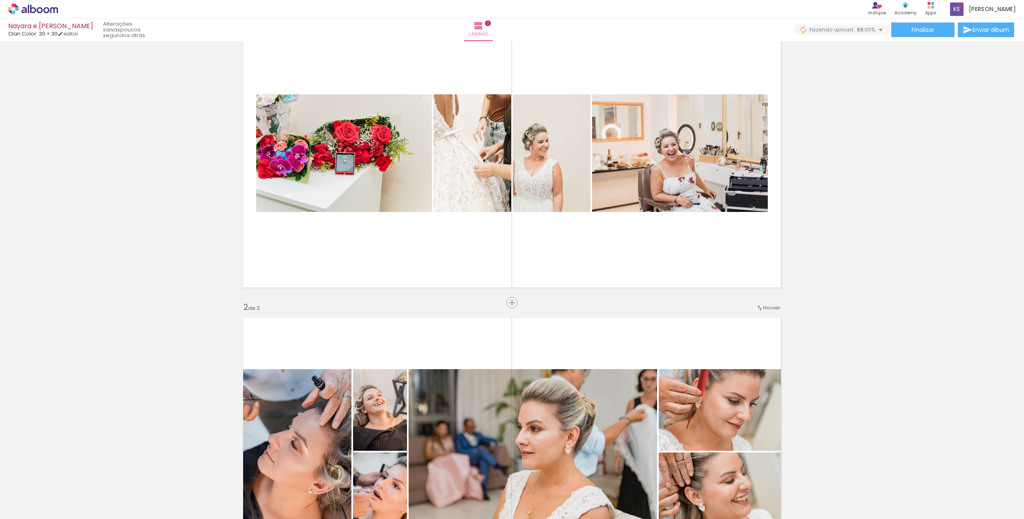
scroll to position [41, 0]
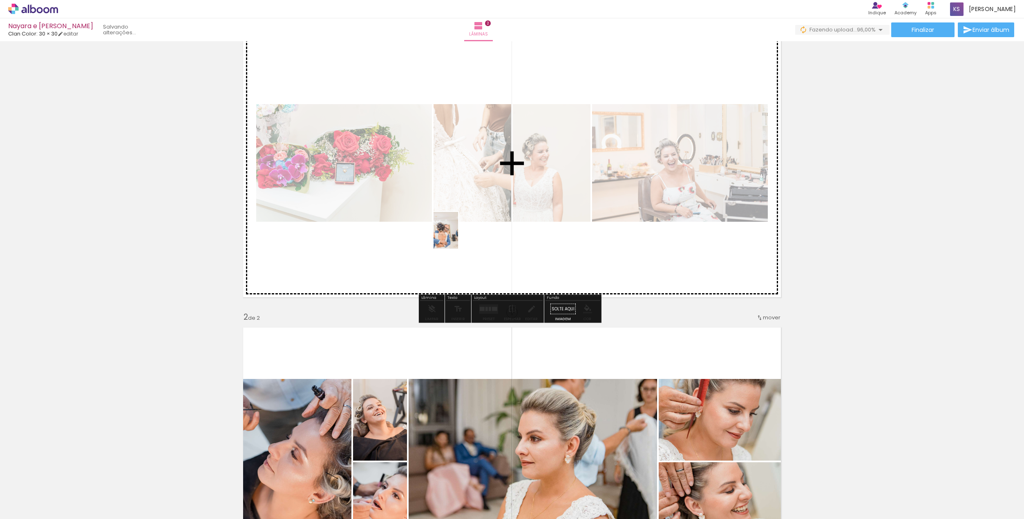
drag, startPoint x: 355, startPoint y: 506, endPoint x: 464, endPoint y: 220, distance: 306.0
click at [464, 220] on quentale-workspace at bounding box center [512, 259] width 1024 height 519
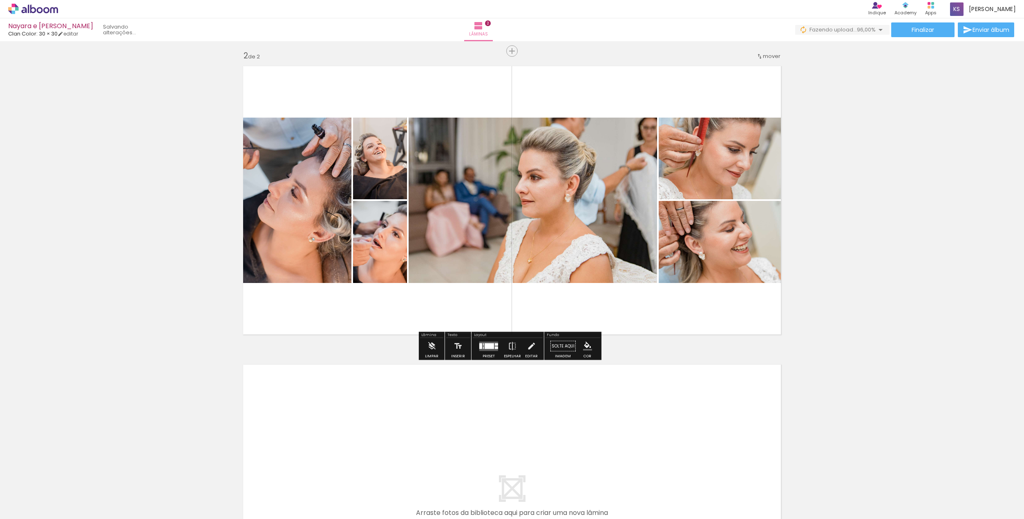
scroll to position [368, 0]
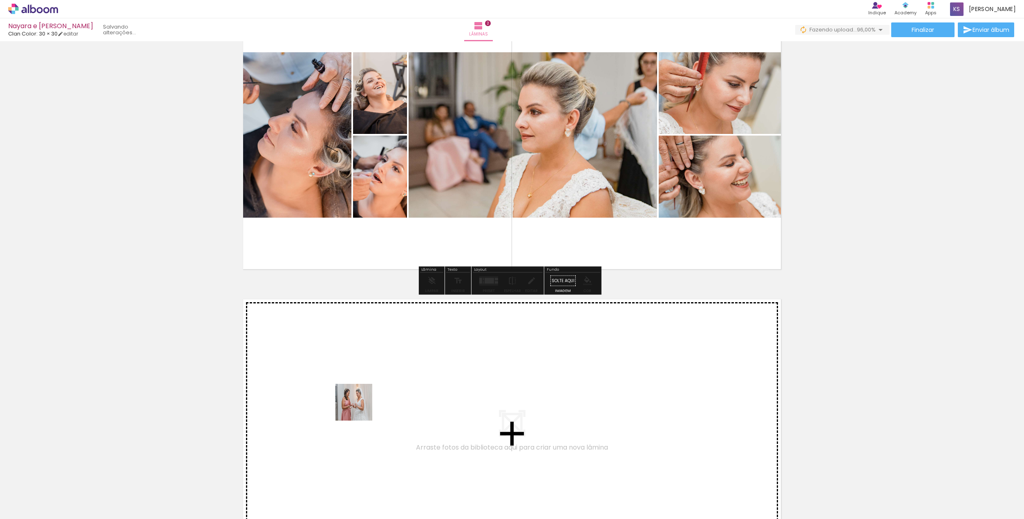
drag, startPoint x: 553, startPoint y: 493, endPoint x: 360, endPoint y: 408, distance: 211.1
click at [360, 408] on quentale-workspace at bounding box center [512, 259] width 1024 height 519
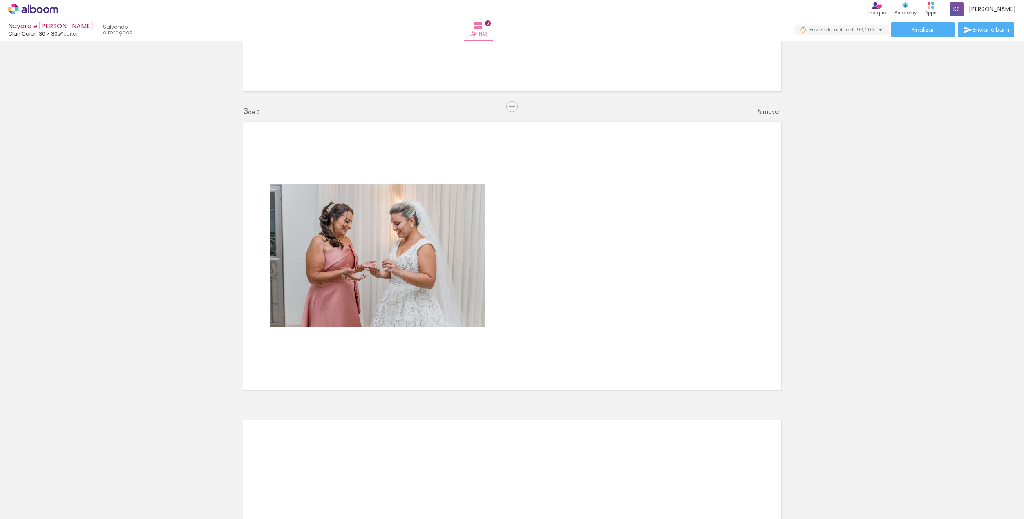
scroll to position [547, 0]
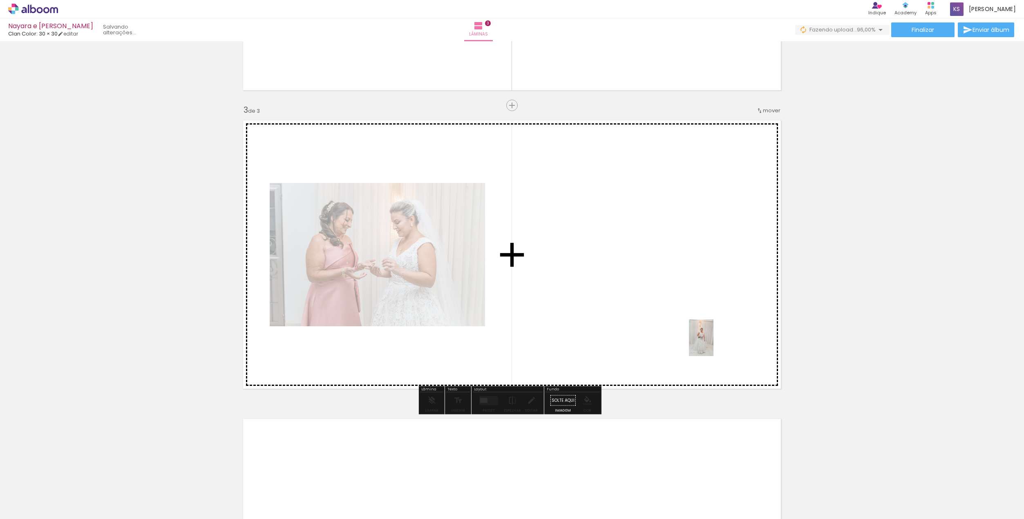
drag, startPoint x: 766, startPoint y: 500, endPoint x: 713, endPoint y: 344, distance: 164.7
click at [713, 344] on quentale-workspace at bounding box center [512, 259] width 1024 height 519
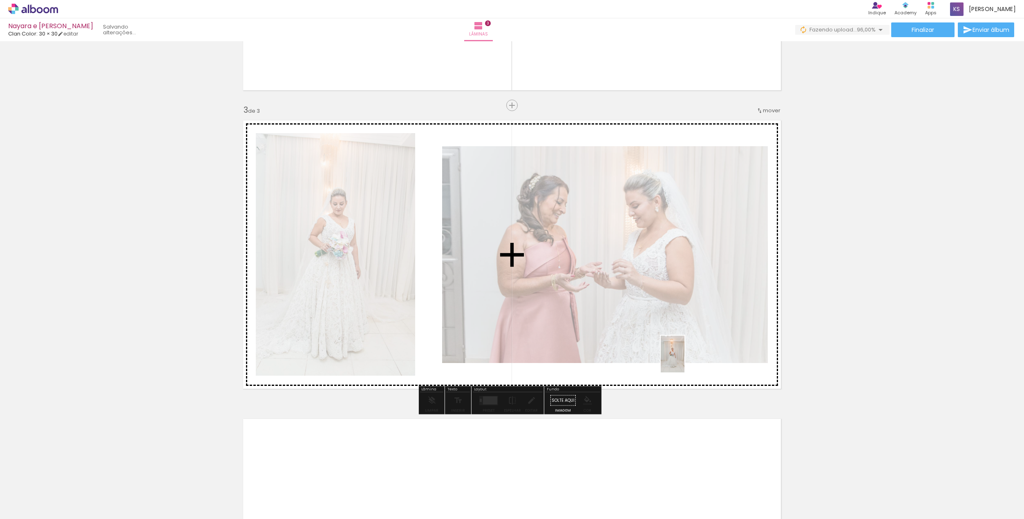
drag, startPoint x: 727, startPoint y: 503, endPoint x: 683, endPoint y: 359, distance: 150.0
click at [683, 359] on quentale-workspace at bounding box center [512, 259] width 1024 height 519
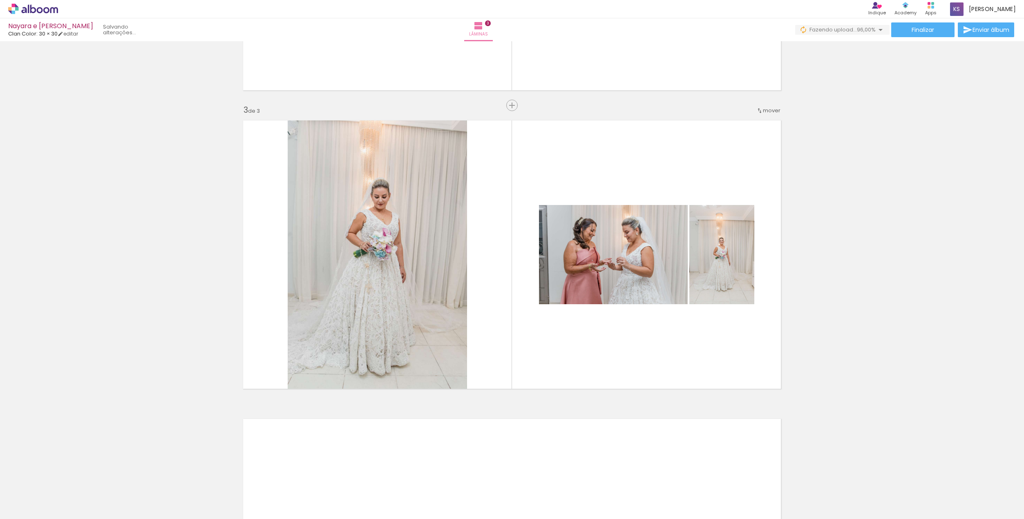
scroll to position [0, 7]
click at [34, 471] on div at bounding box center [26, 498] width 38 height 1
click at [0, 0] on slot "Não utilizadas" at bounding box center [0, 0] width 0 height 0
type input "Não utilizadas"
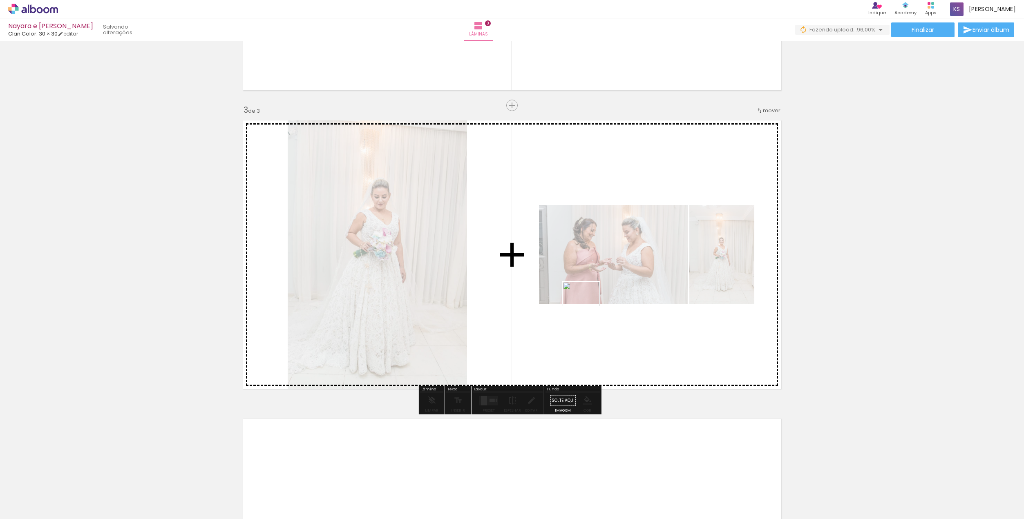
drag, startPoint x: 487, startPoint y: 412, endPoint x: 587, endPoint y: 306, distance: 145.6
click at [587, 306] on quentale-workspace at bounding box center [512, 259] width 1024 height 519
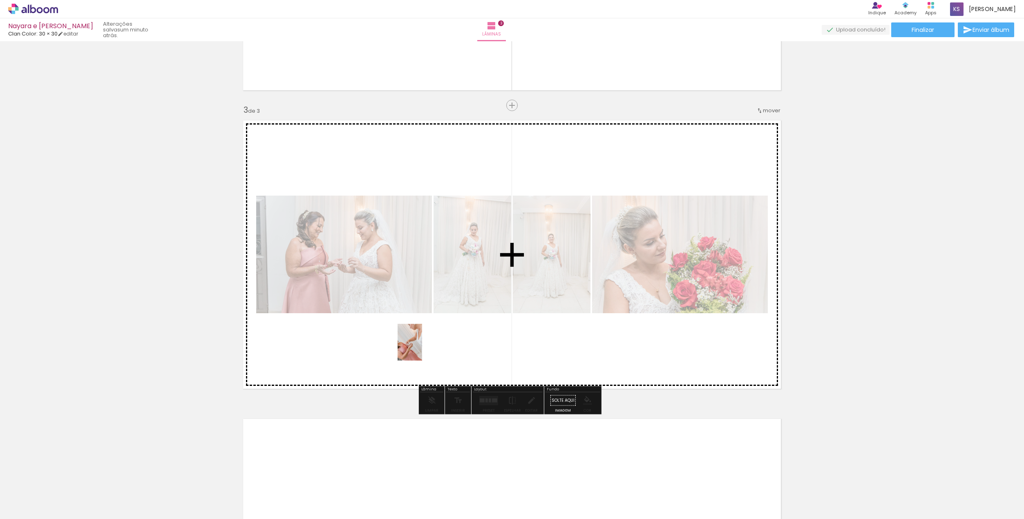
drag, startPoint x: 507, startPoint y: 496, endPoint x: 422, endPoint y: 348, distance: 170.5
click at [422, 348] on quentale-workspace at bounding box center [512, 259] width 1024 height 519
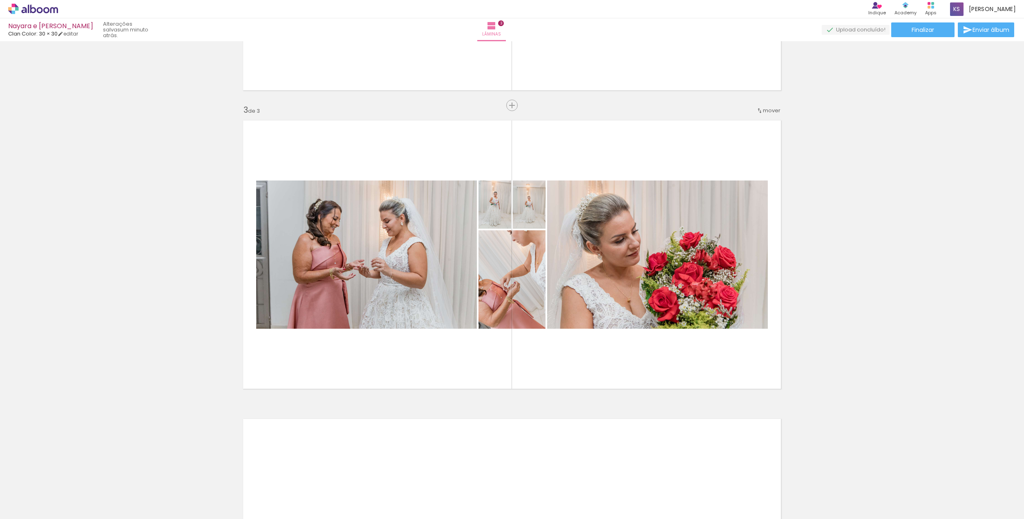
click at [434, 471] on iron-icon at bounding box center [430, 475] width 9 height 9
click at [385, 471] on paper-icon-button at bounding box center [384, 475] width 10 height 10
click at [343, 471] on iron-icon at bounding box center [338, 475] width 9 height 9
drag, startPoint x: 180, startPoint y: 499, endPoint x: 191, endPoint y: 501, distance: 11.2
click at [191, 471] on div at bounding box center [173, 491] width 40 height 27
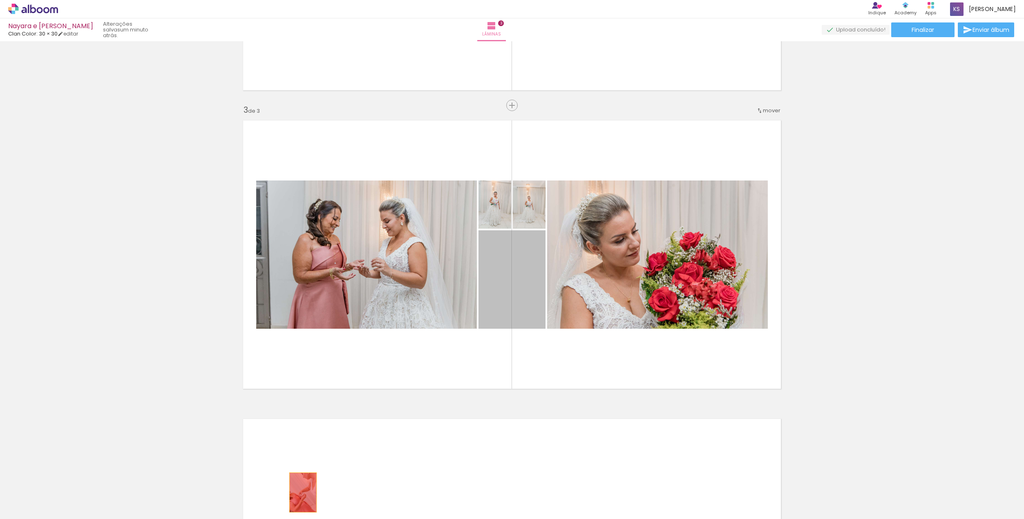
drag, startPoint x: 525, startPoint y: 266, endPoint x: 299, endPoint y: 496, distance: 322.4
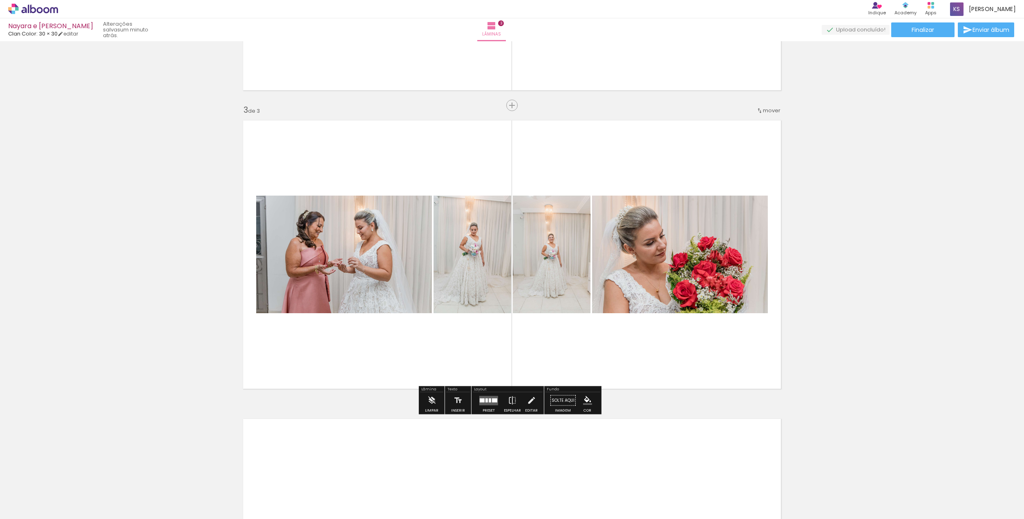
click at [341, 471] on iron-icon at bounding box center [338, 475] width 9 height 9
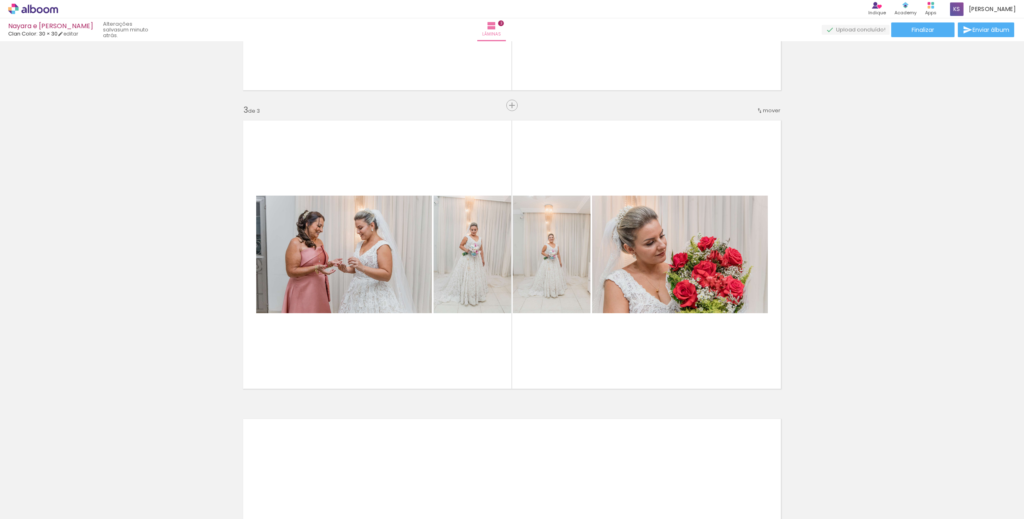
click at [116, 471] on div at bounding box center [127, 491] width 40 height 27
click at [67, 471] on iron-icon at bounding box center [64, 475] width 9 height 9
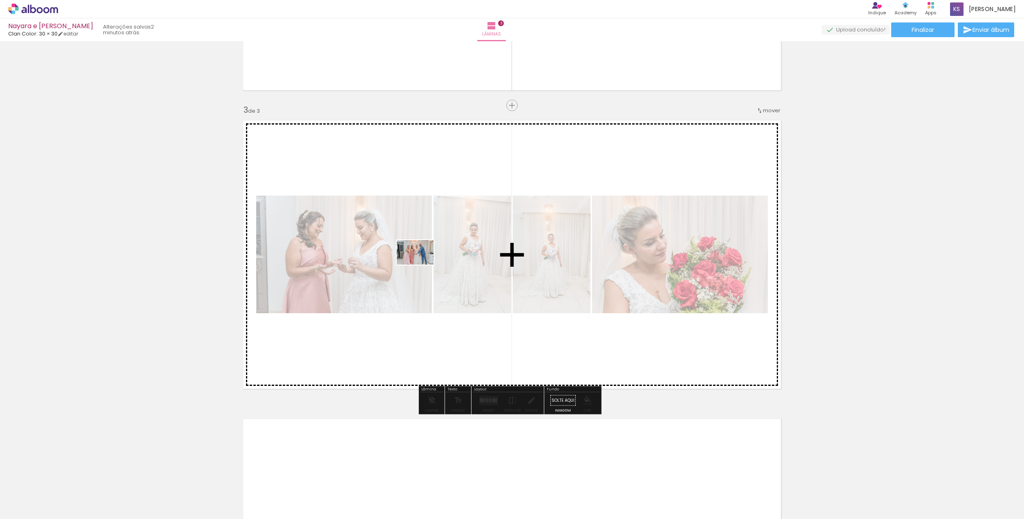
drag, startPoint x: 177, startPoint y: 499, endPoint x: 421, endPoint y: 265, distance: 338.0
click at [421, 265] on quentale-workspace at bounding box center [512, 259] width 1024 height 519
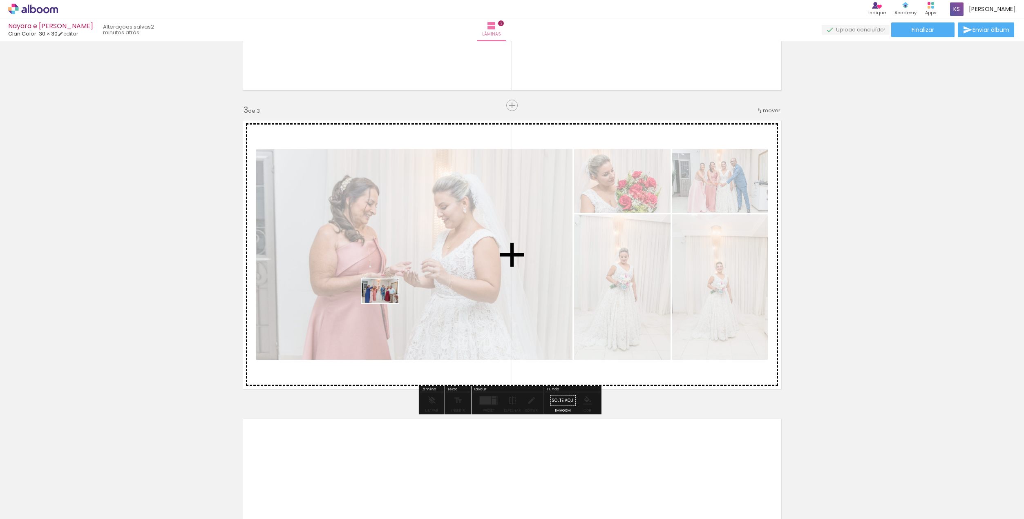
drag, startPoint x: 186, startPoint y: 496, endPoint x: 386, endPoint y: 303, distance: 277.9
click at [386, 303] on quentale-workspace at bounding box center [512, 259] width 1024 height 519
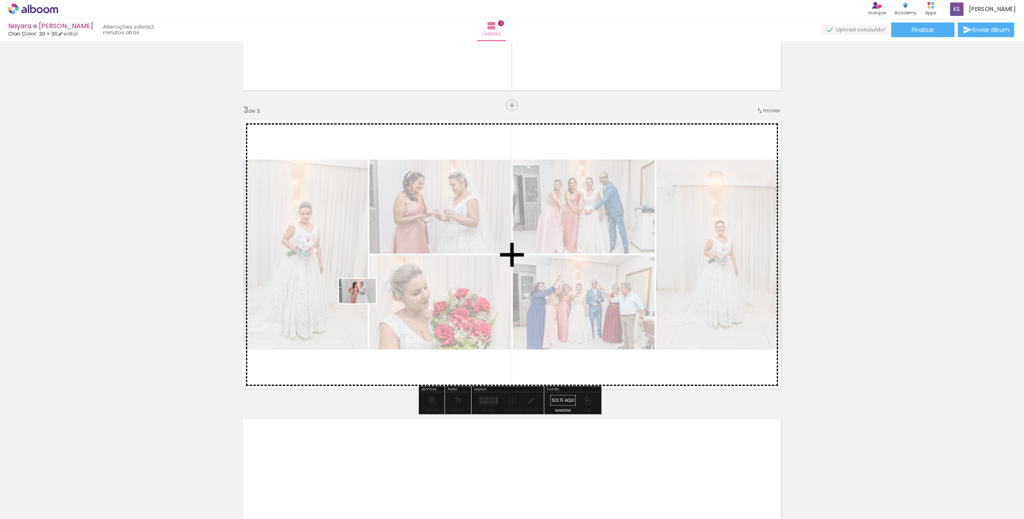
drag, startPoint x: 89, startPoint y: 497, endPoint x: 364, endPoint y: 304, distance: 335.9
click at [364, 304] on quentale-workspace at bounding box center [512, 259] width 1024 height 519
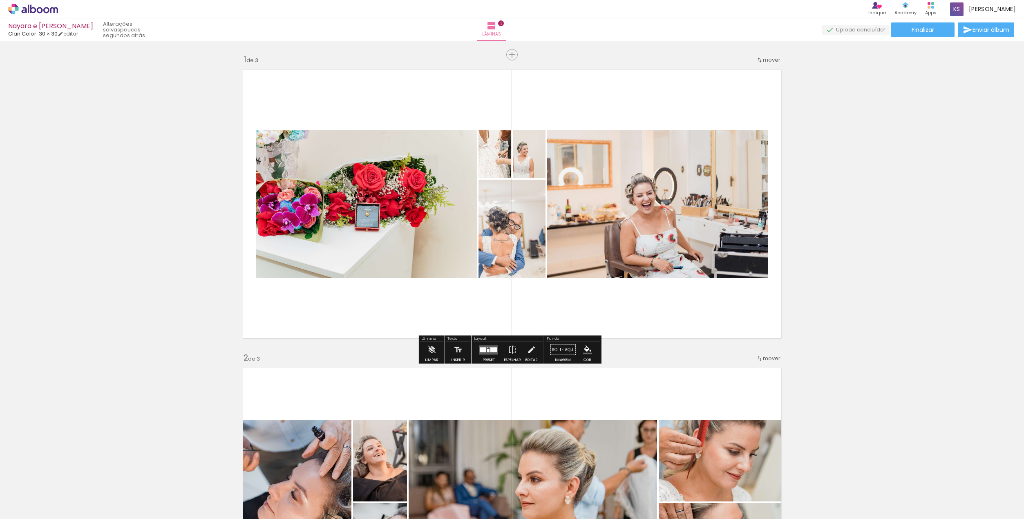
click at [759, 62] on iron-icon at bounding box center [759, 60] width 7 height 7
click at [756, 69] on paper-item "depois da 2" at bounding box center [748, 71] width 62 height 13
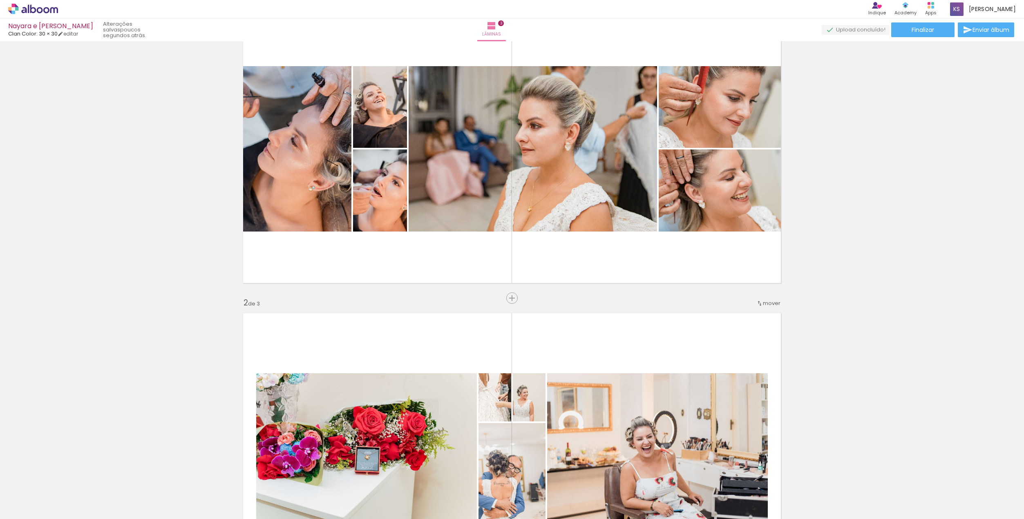
scroll to position [41, 0]
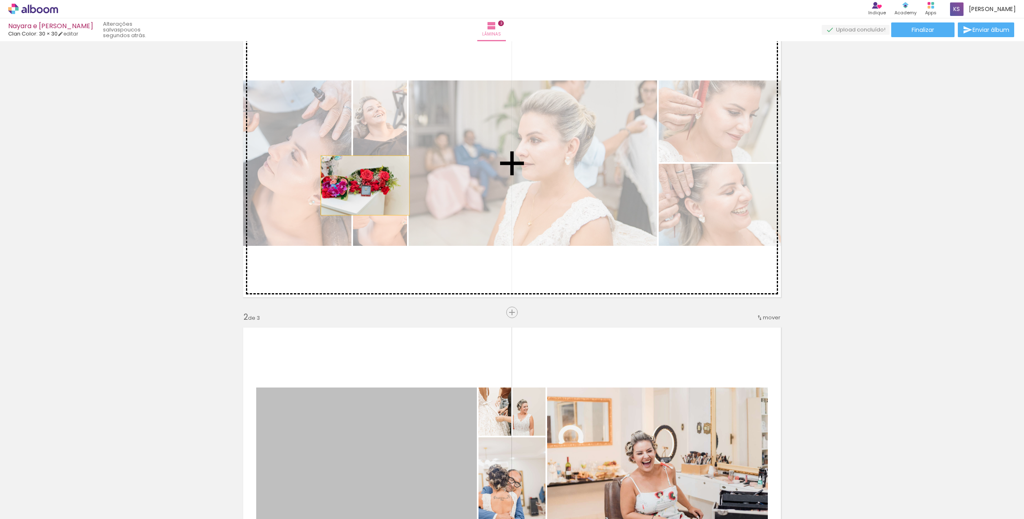
drag, startPoint x: 403, startPoint y: 437, endPoint x: 362, endPoint y: 185, distance: 255.4
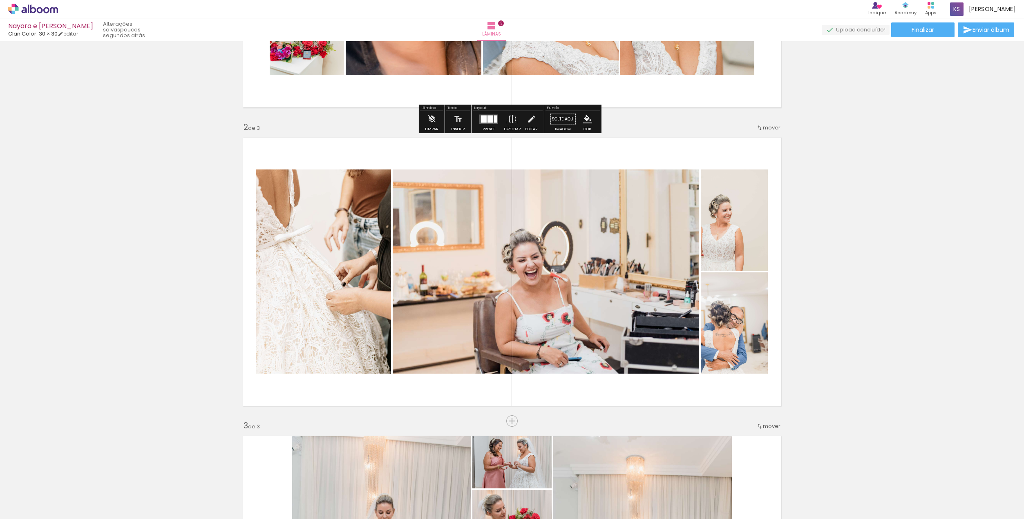
scroll to position [245, 0]
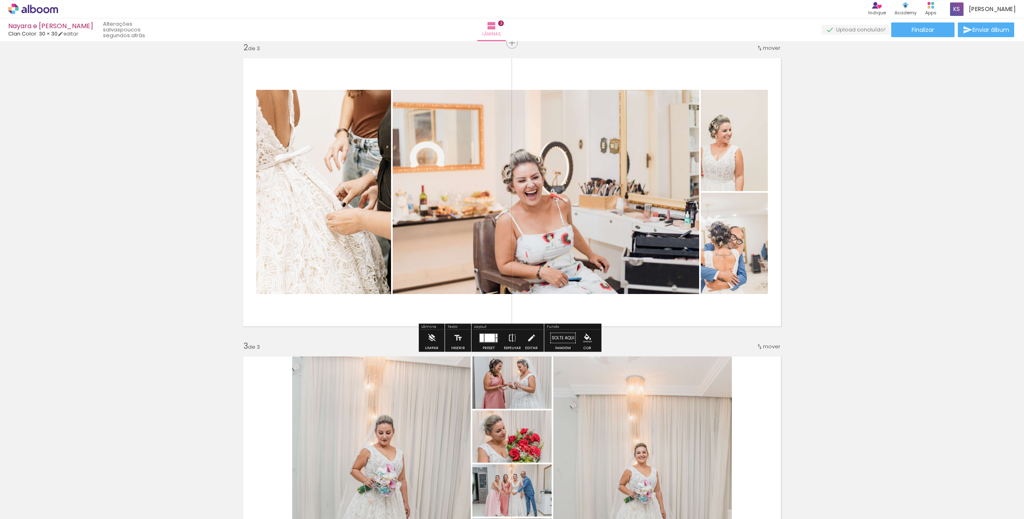
scroll to position [327, 0]
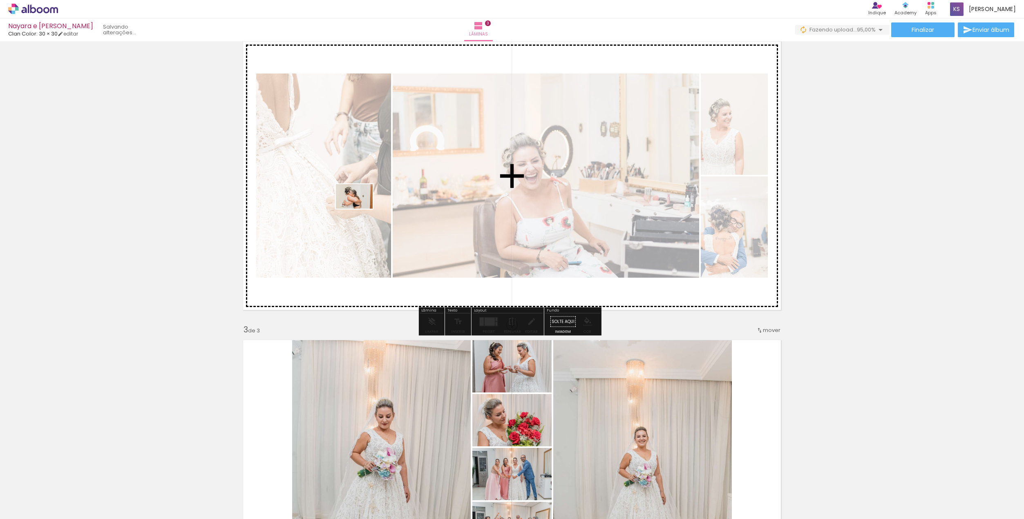
drag, startPoint x: 121, startPoint y: 499, endPoint x: 360, endPoint y: 209, distance: 376.3
click at [360, 209] on quentale-workspace at bounding box center [512, 259] width 1024 height 519
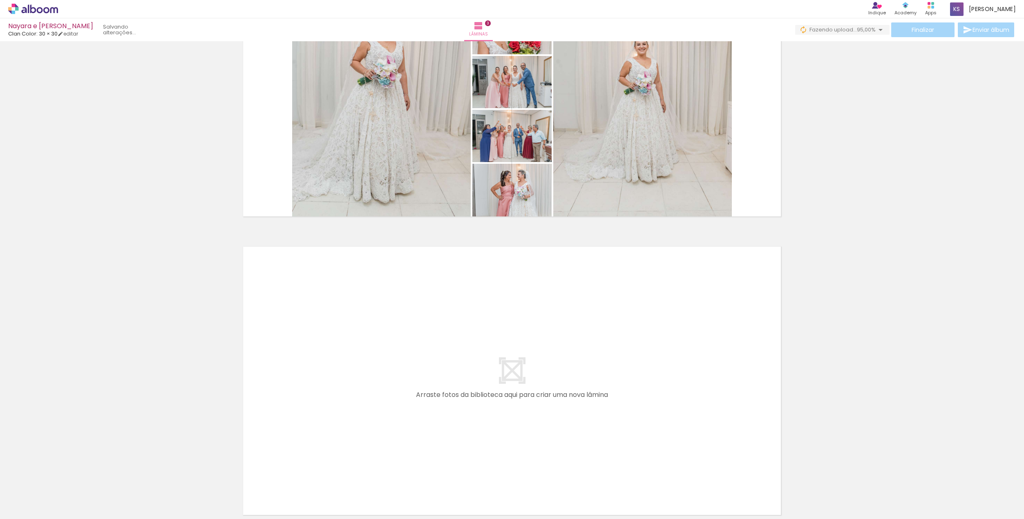
scroll to position [776, 0]
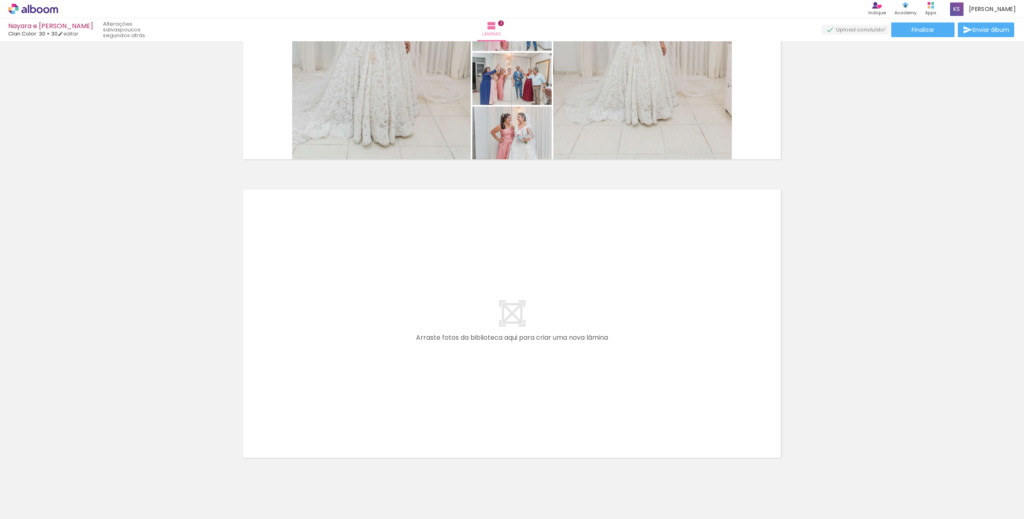
click at [68, 476] on iron-icon at bounding box center [64, 475] width 9 height 9
click at [80, 493] on div at bounding box center [81, 491] width 27 height 40
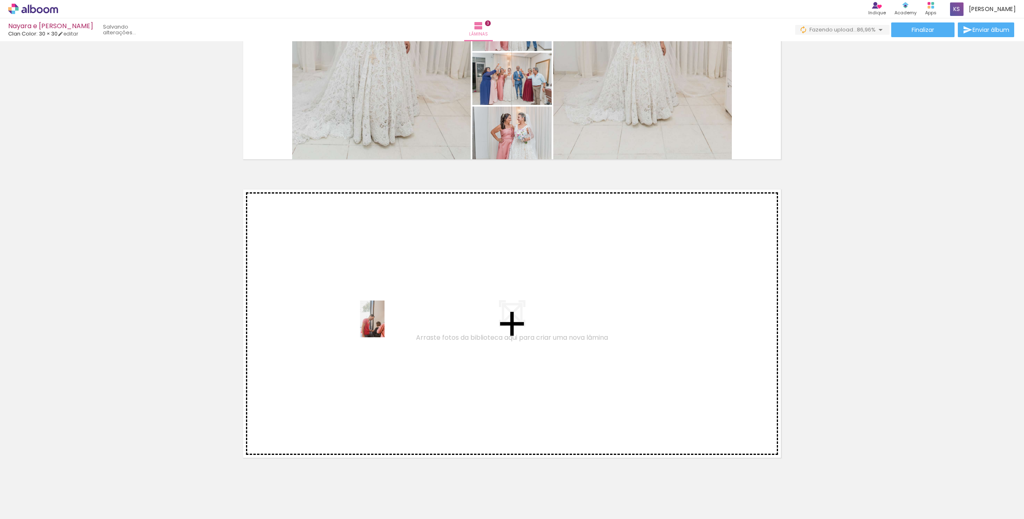
drag, startPoint x: 90, startPoint y: 498, endPoint x: 384, endPoint y: 325, distance: 341.3
click at [384, 325] on quentale-workspace at bounding box center [512, 259] width 1024 height 519
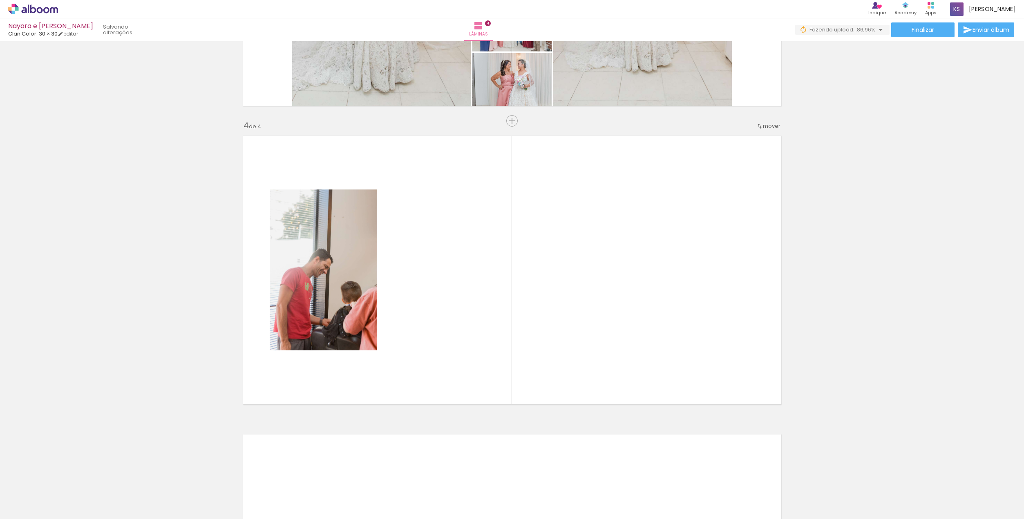
scroll to position [845, 0]
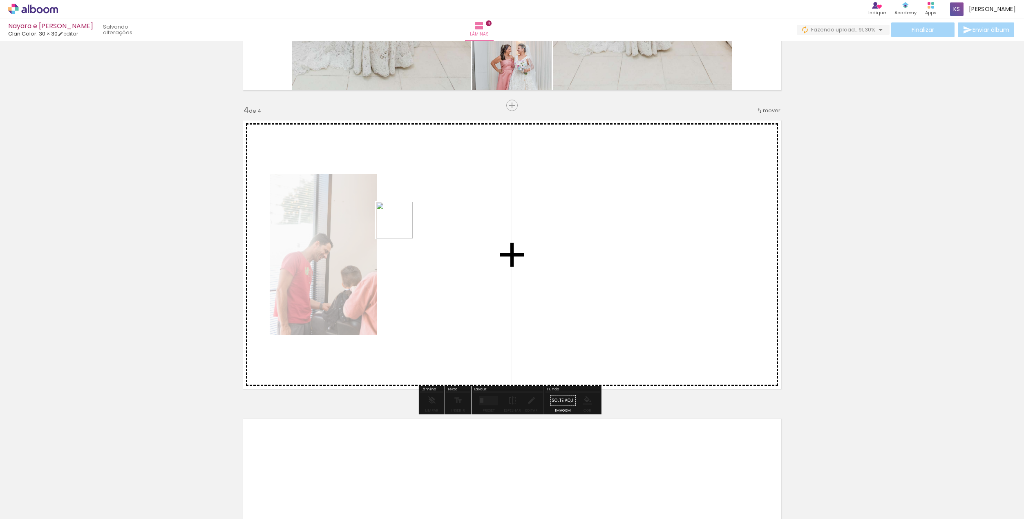
drag, startPoint x: 90, startPoint y: 495, endPoint x: 445, endPoint y: 207, distance: 456.9
click at [445, 207] on quentale-workspace at bounding box center [512, 259] width 1024 height 519
drag, startPoint x: 93, startPoint y: 504, endPoint x: 510, endPoint y: 209, distance: 511.1
click at [510, 209] on quentale-workspace at bounding box center [512, 259] width 1024 height 519
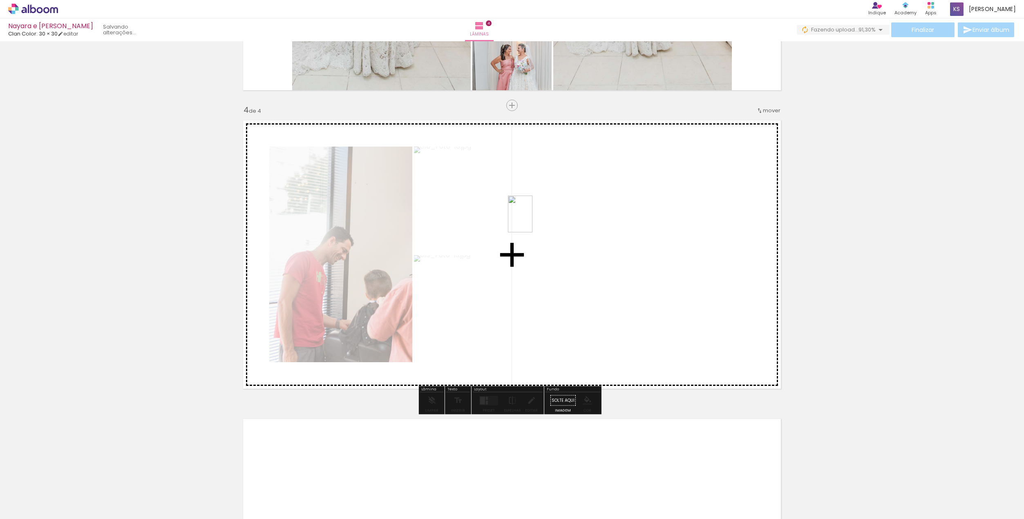
drag, startPoint x: 80, startPoint y: 502, endPoint x: 532, endPoint y: 220, distance: 532.7
click at [532, 220] on quentale-workspace at bounding box center [512, 259] width 1024 height 519
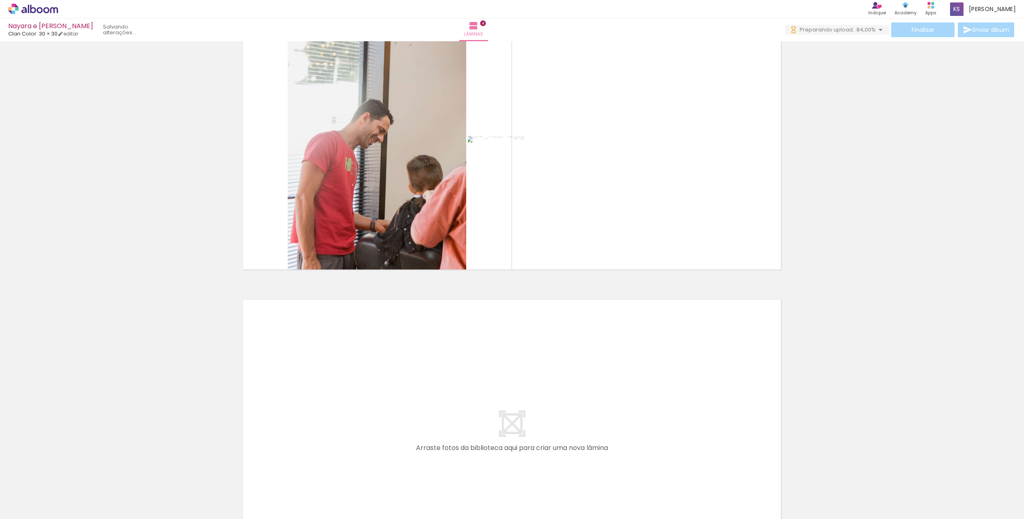
scroll to position [968, 0]
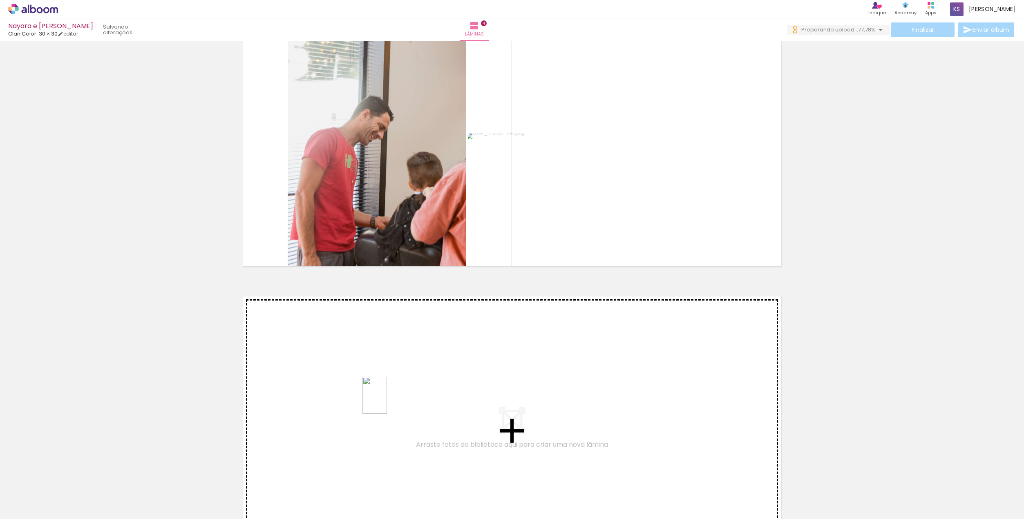
drag, startPoint x: 87, startPoint y: 493, endPoint x: 387, endPoint y: 402, distance: 313.2
click at [387, 402] on quentale-workspace at bounding box center [512, 259] width 1024 height 519
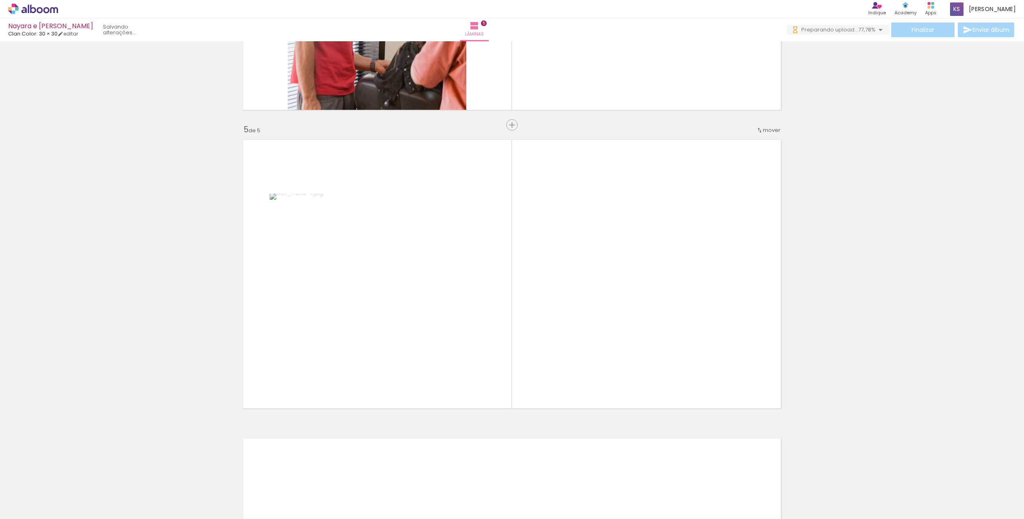
scroll to position [1144, 0]
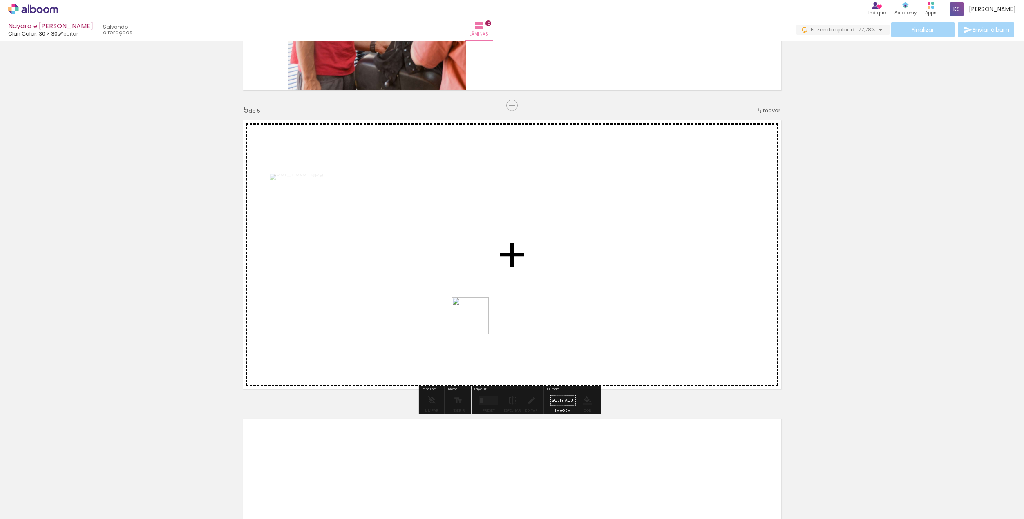
drag, startPoint x: 96, startPoint y: 502, endPoint x: 513, endPoint y: 305, distance: 461.9
click at [513, 305] on quentale-workspace at bounding box center [512, 259] width 1024 height 519
drag, startPoint x: 93, startPoint y: 509, endPoint x: 490, endPoint y: 308, distance: 444.7
click at [490, 308] on quentale-workspace at bounding box center [512, 259] width 1024 height 519
drag, startPoint x: 79, startPoint y: 498, endPoint x: 684, endPoint y: 254, distance: 652.3
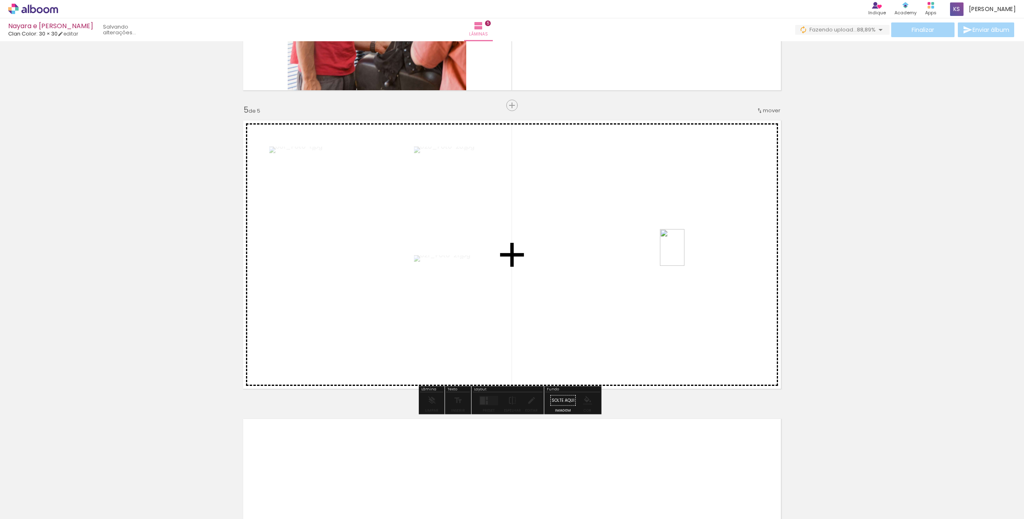
click at [684, 254] on quentale-workspace at bounding box center [512, 259] width 1024 height 519
